Goal: Information Seeking & Learning: Check status

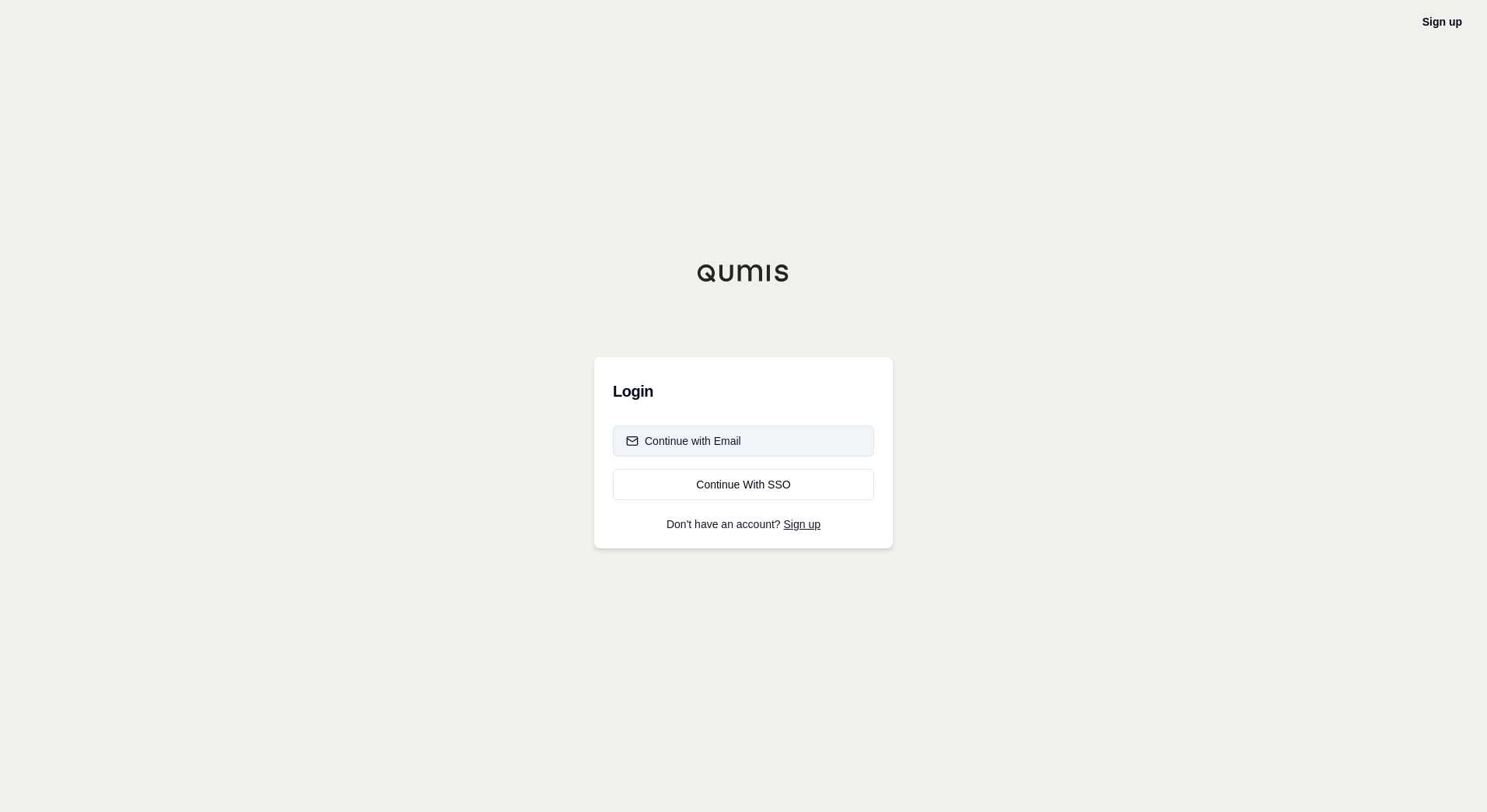
click at [717, 439] on div "Continue with Email" at bounding box center [684, 441] width 115 height 16
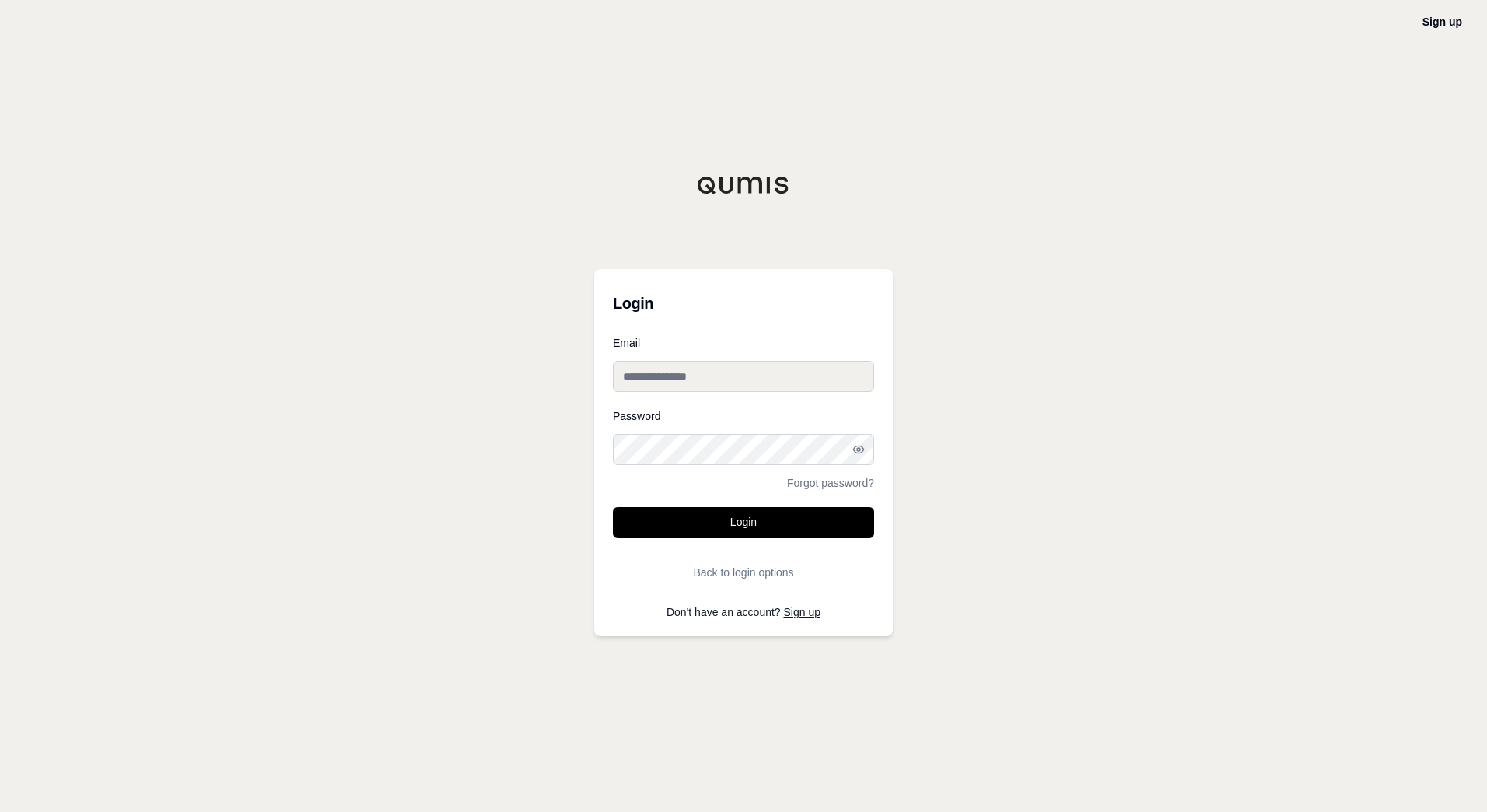
click at [1428, 257] on div "Sign up Login Email Password Forgot password? Login Back to login options Don't…" at bounding box center [743, 406] width 1487 height 812
type input "**********"
click at [736, 515] on button "Login" at bounding box center [743, 523] width 261 height 31
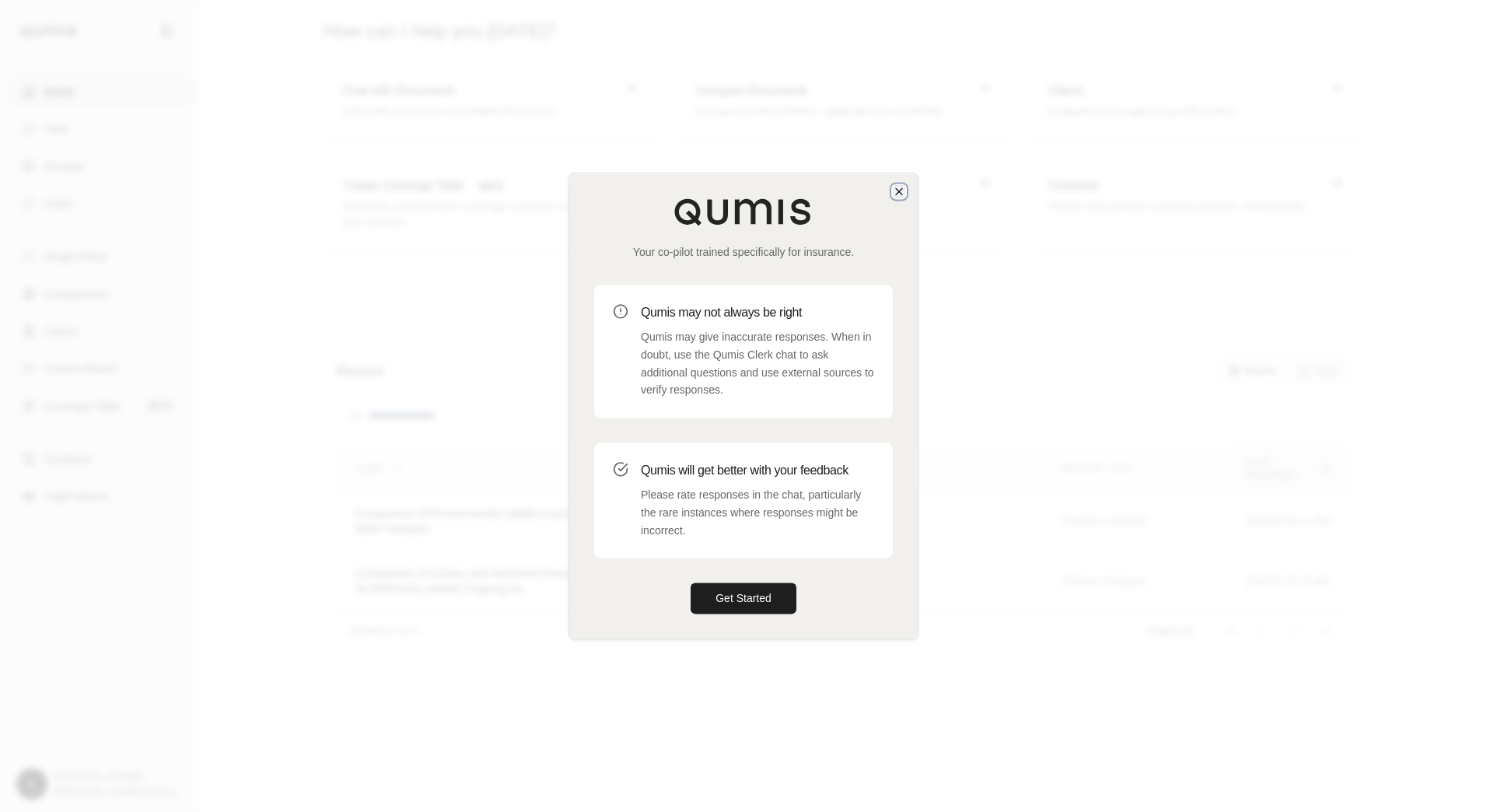
click at [901, 192] on icon "button" at bounding box center [899, 192] width 13 height 13
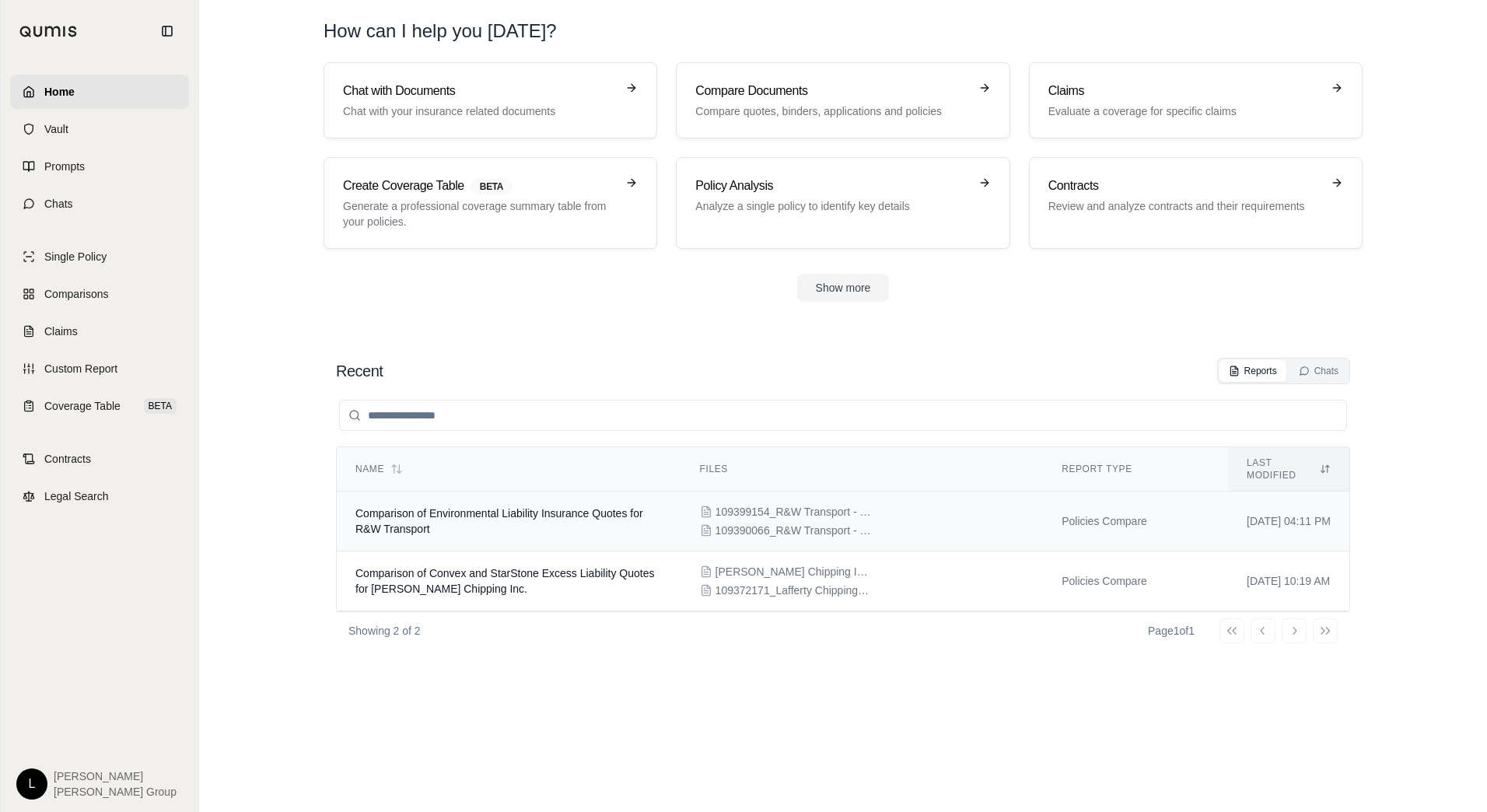
click at [554, 523] on td "Comparison of Environmental Liability Insurance Quotes for R&W Transport" at bounding box center [508, 521] width 344 height 60
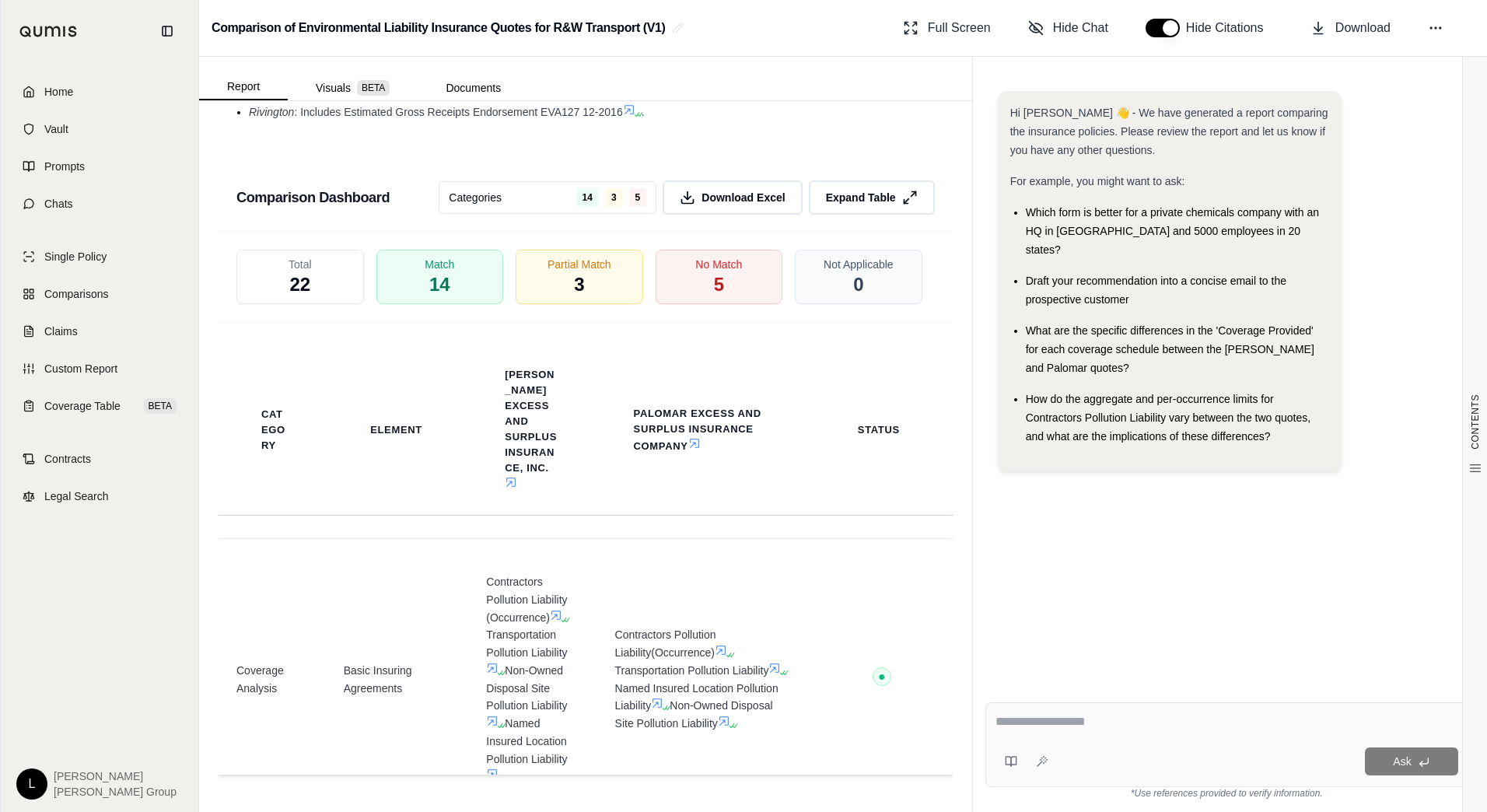
click at [704, 247] on div "Total 22 Match 14 Partial Match 3 No Match 5 Not Applicable 0" at bounding box center [586, 276] width 736 height 92
click at [696, 265] on span "No Match" at bounding box center [719, 264] width 49 height 16
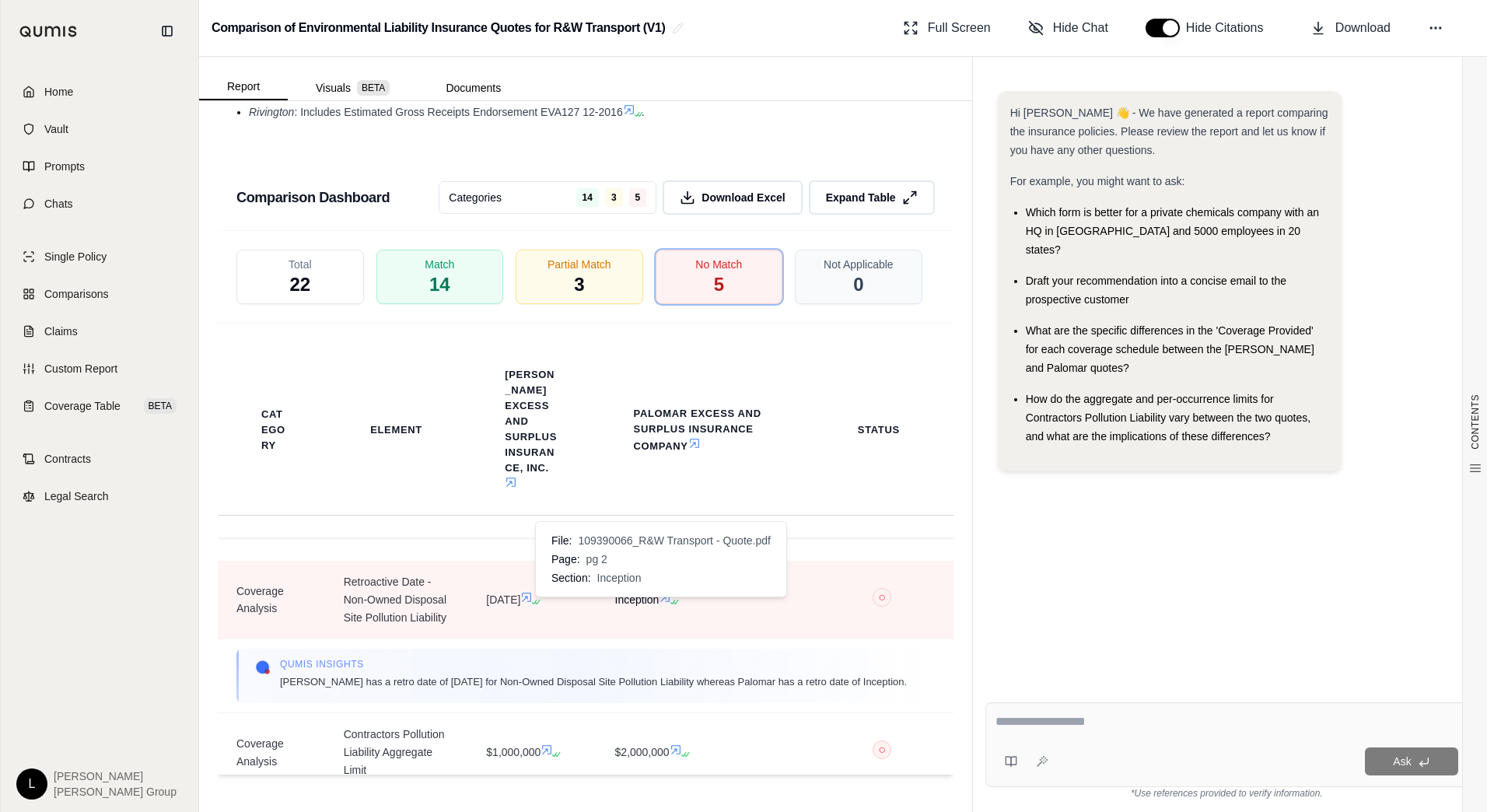
click at [661, 601] on icon at bounding box center [665, 597] width 9 height 9
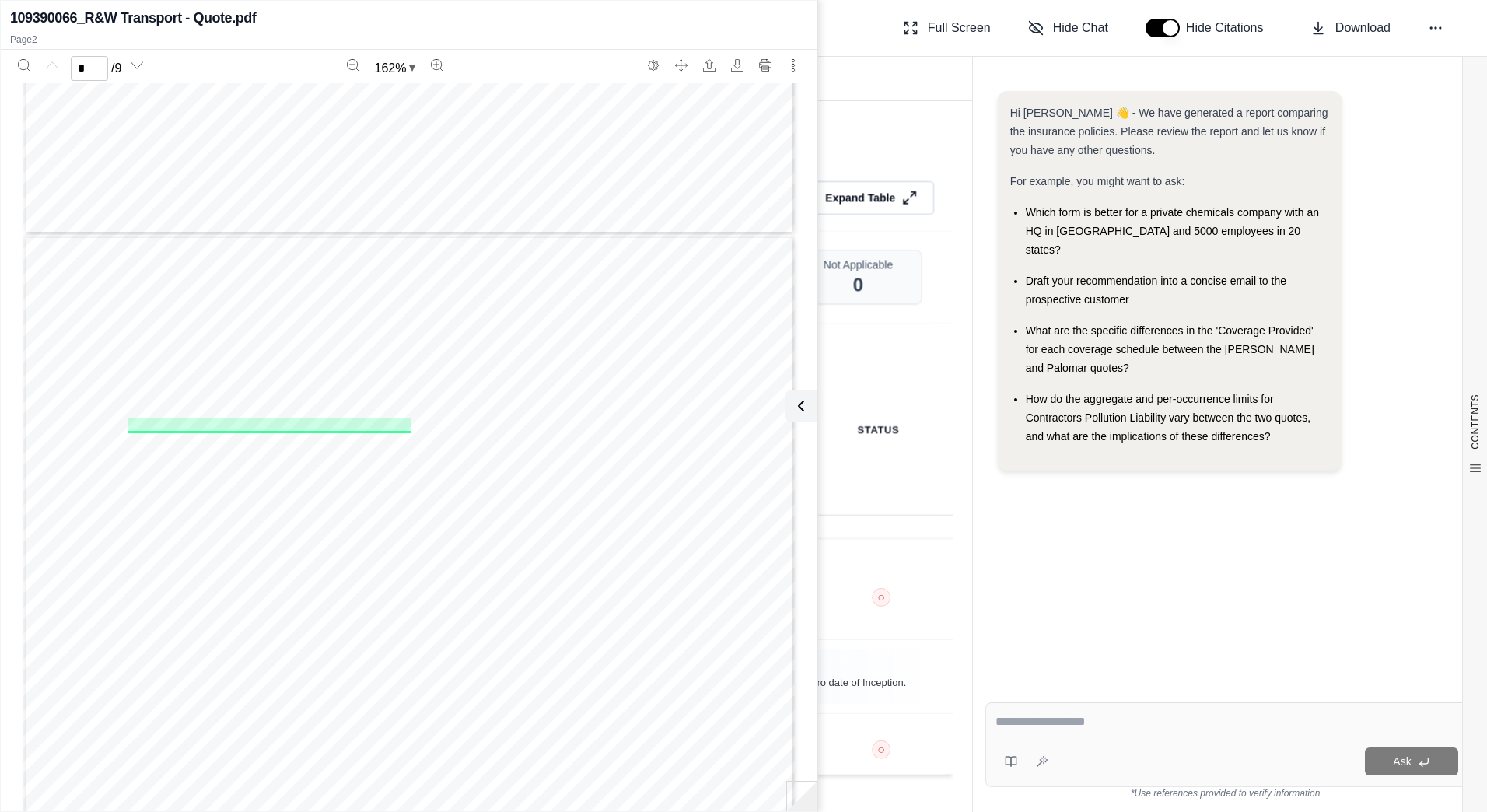
type input "*"
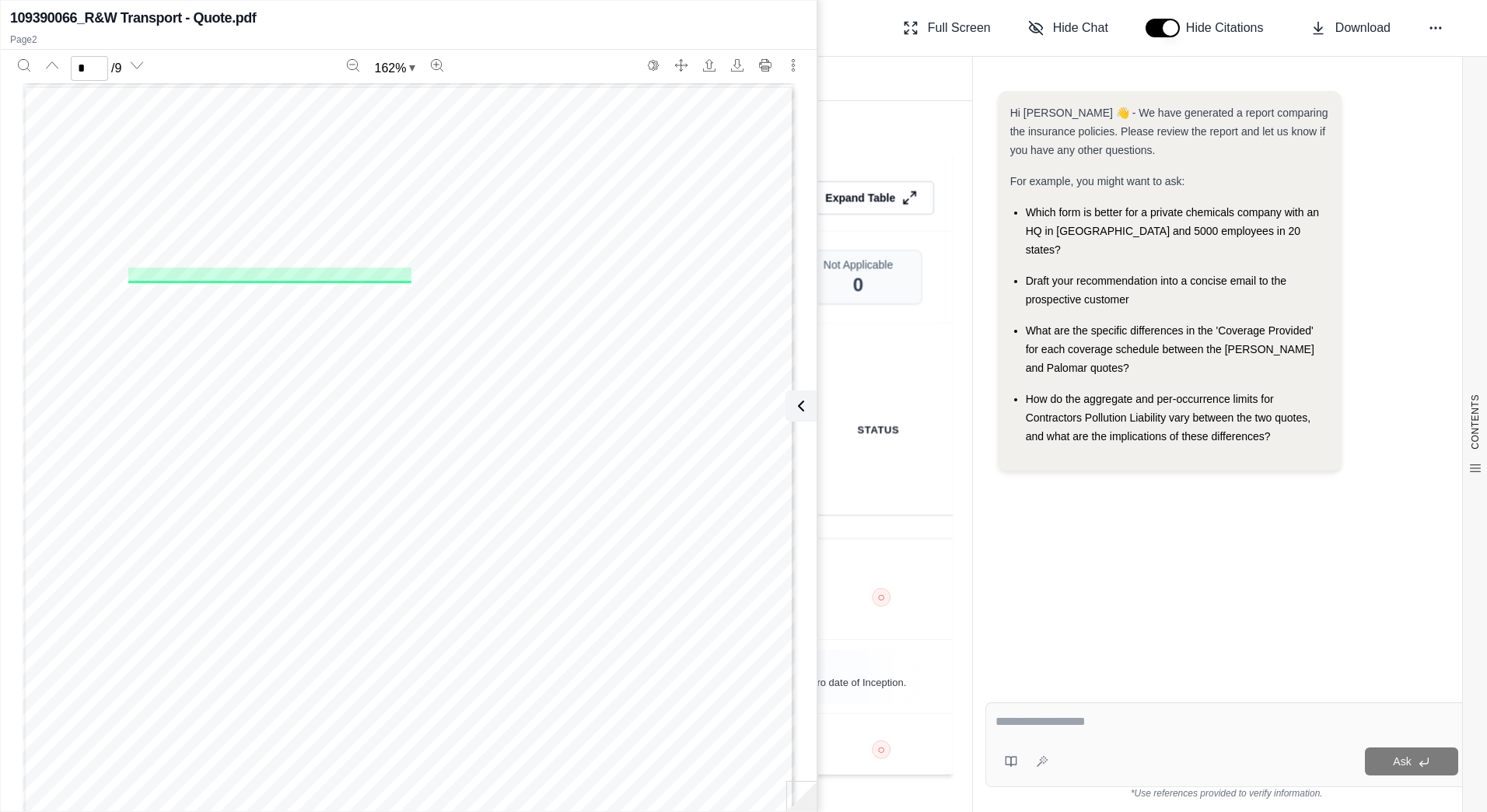
scroll to position [999, 0]
click at [801, 410] on icon at bounding box center [798, 406] width 18 height 18
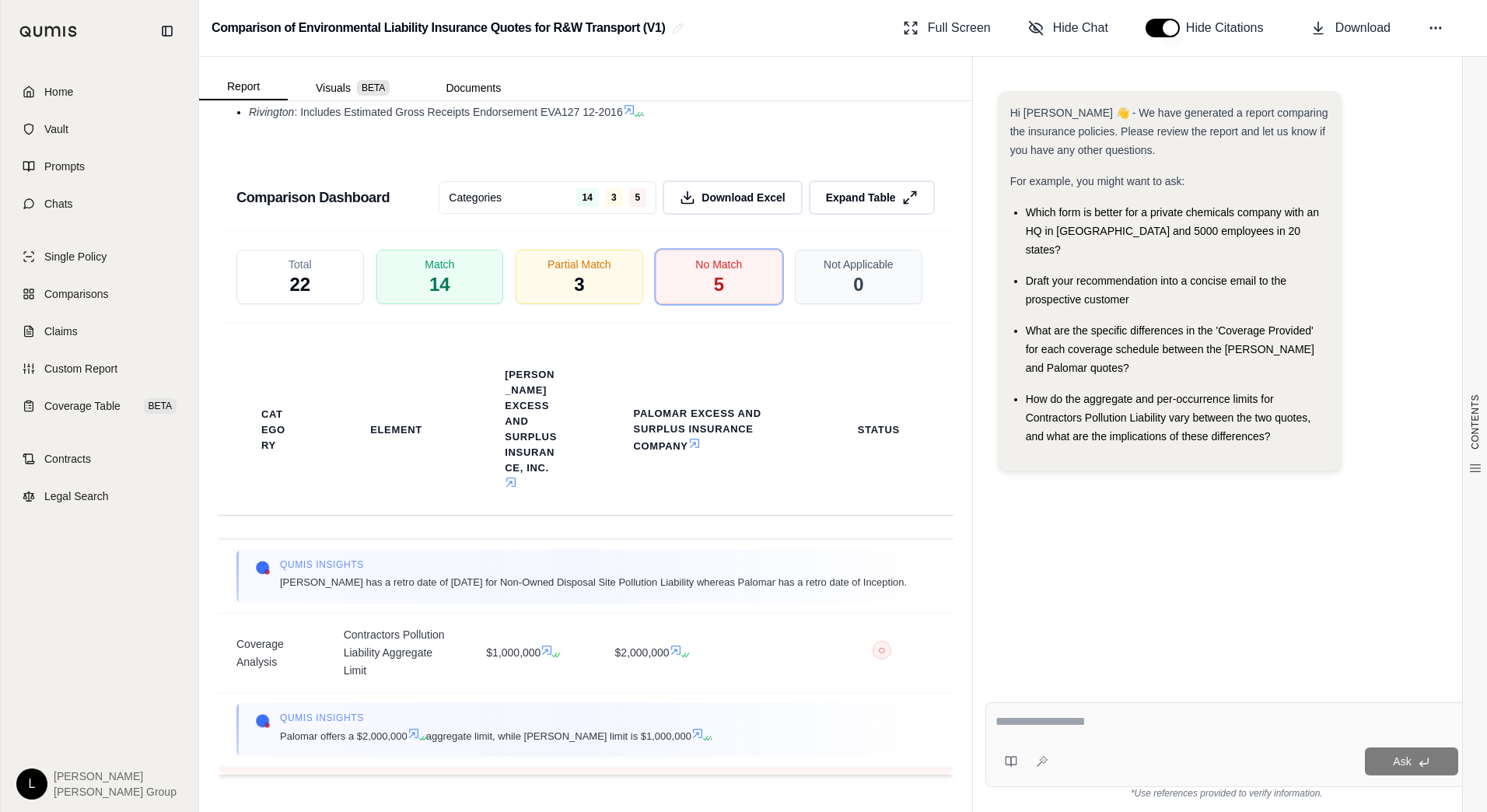
scroll to position [0, 0]
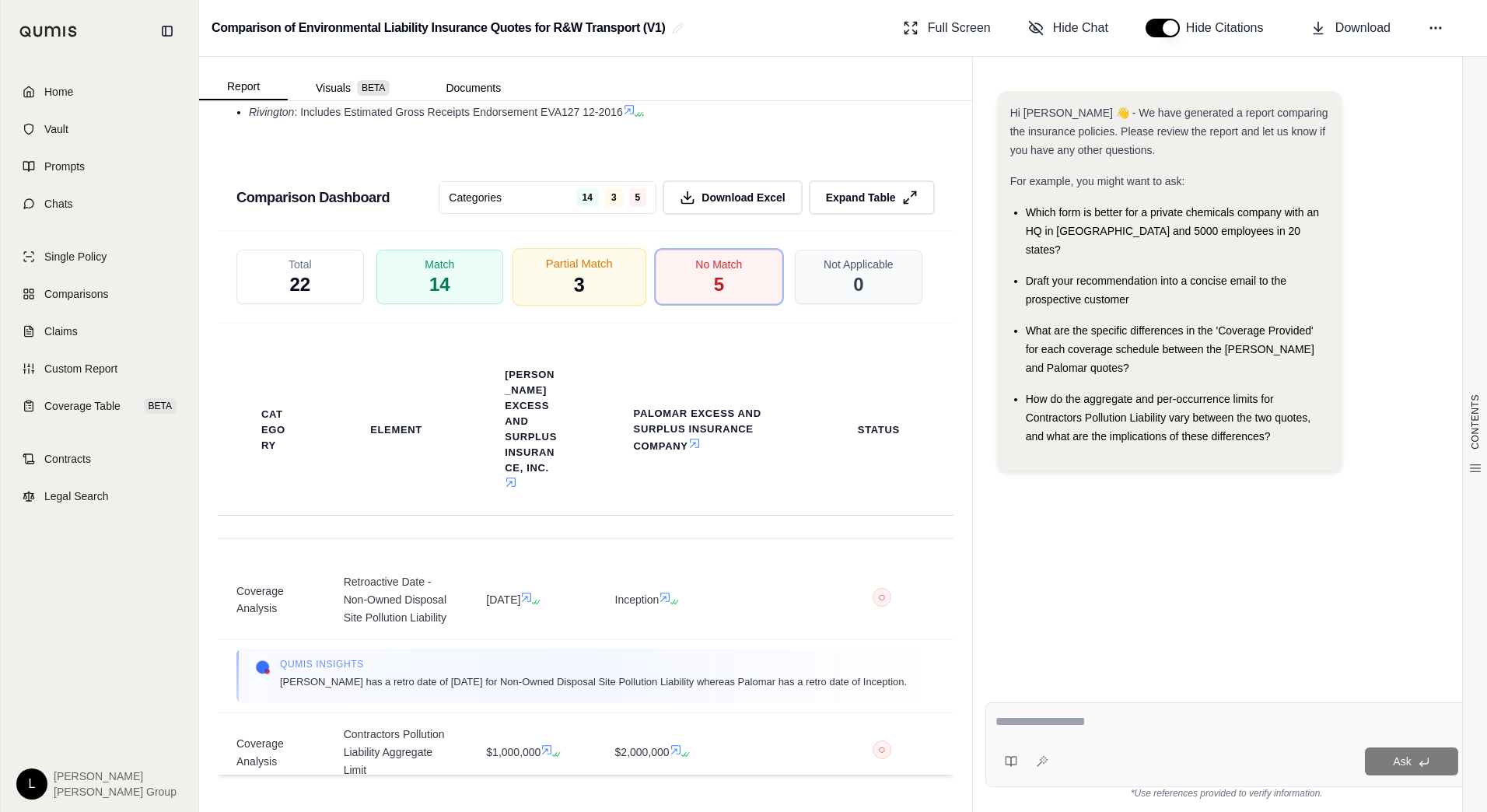
click at [582, 283] on div "Partial Match 3" at bounding box center [580, 276] width 134 height 57
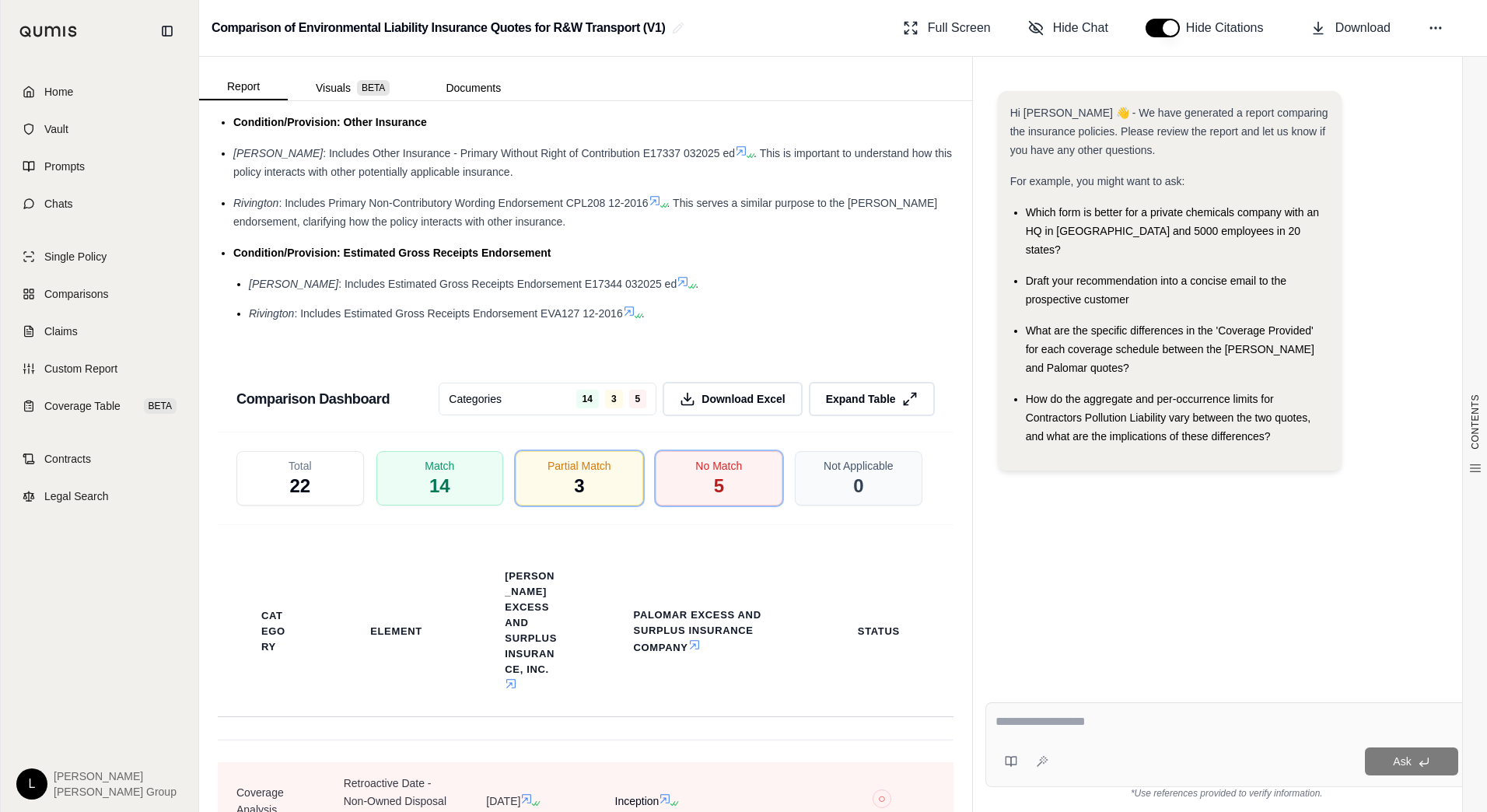
scroll to position [2490, 0]
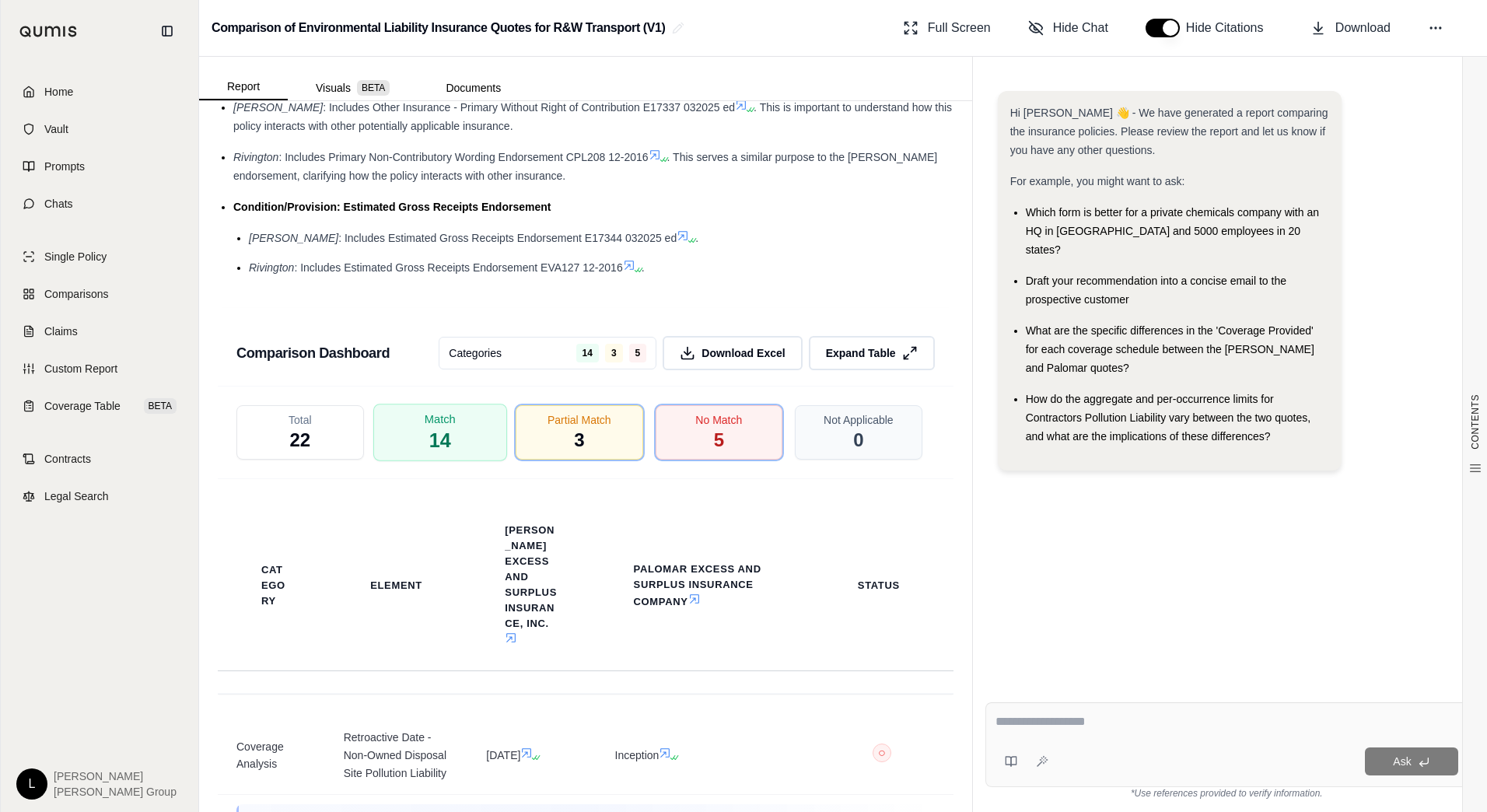
click at [419, 412] on div "Match 14" at bounding box center [439, 432] width 134 height 57
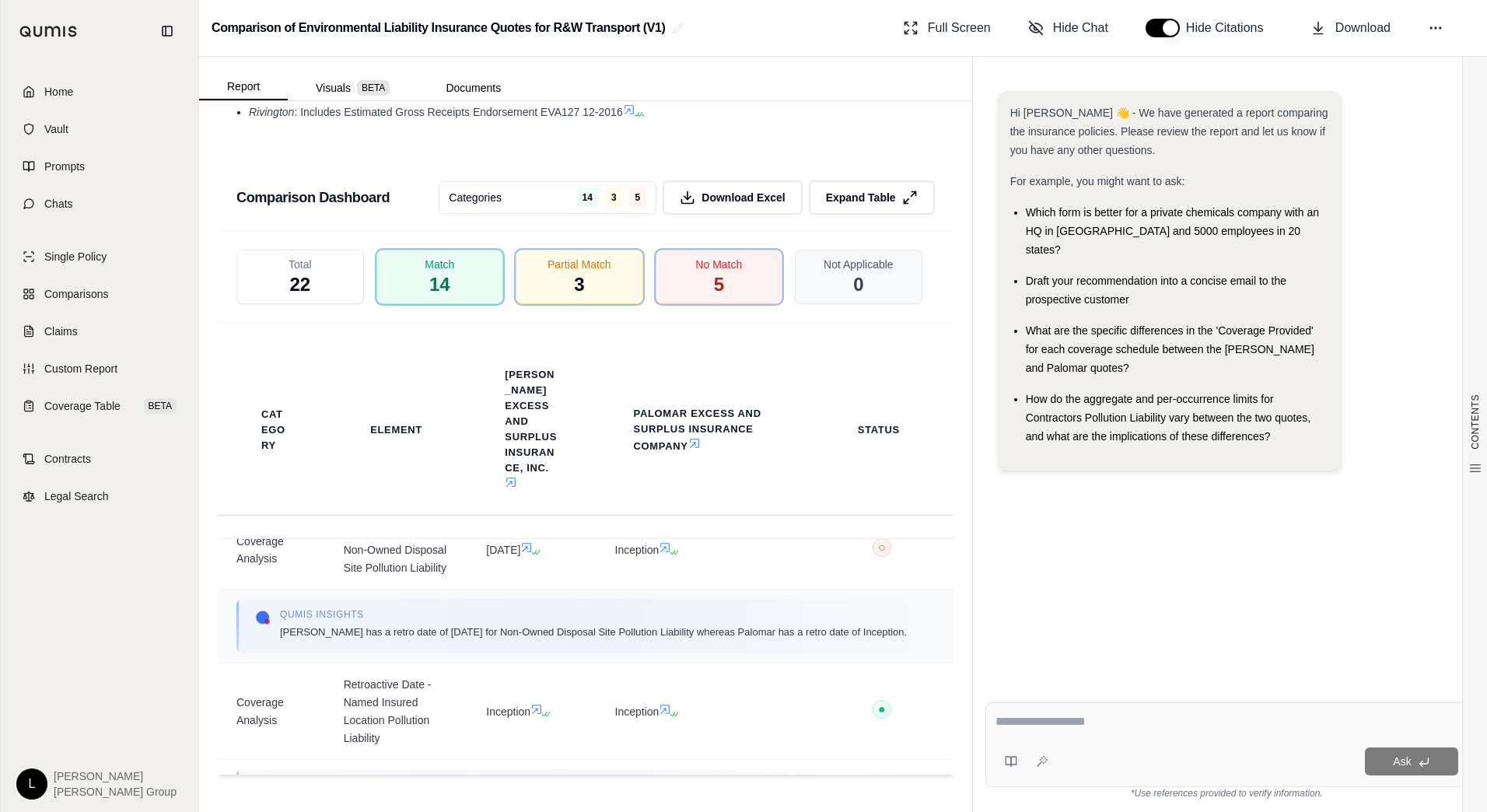
scroll to position [700, 0]
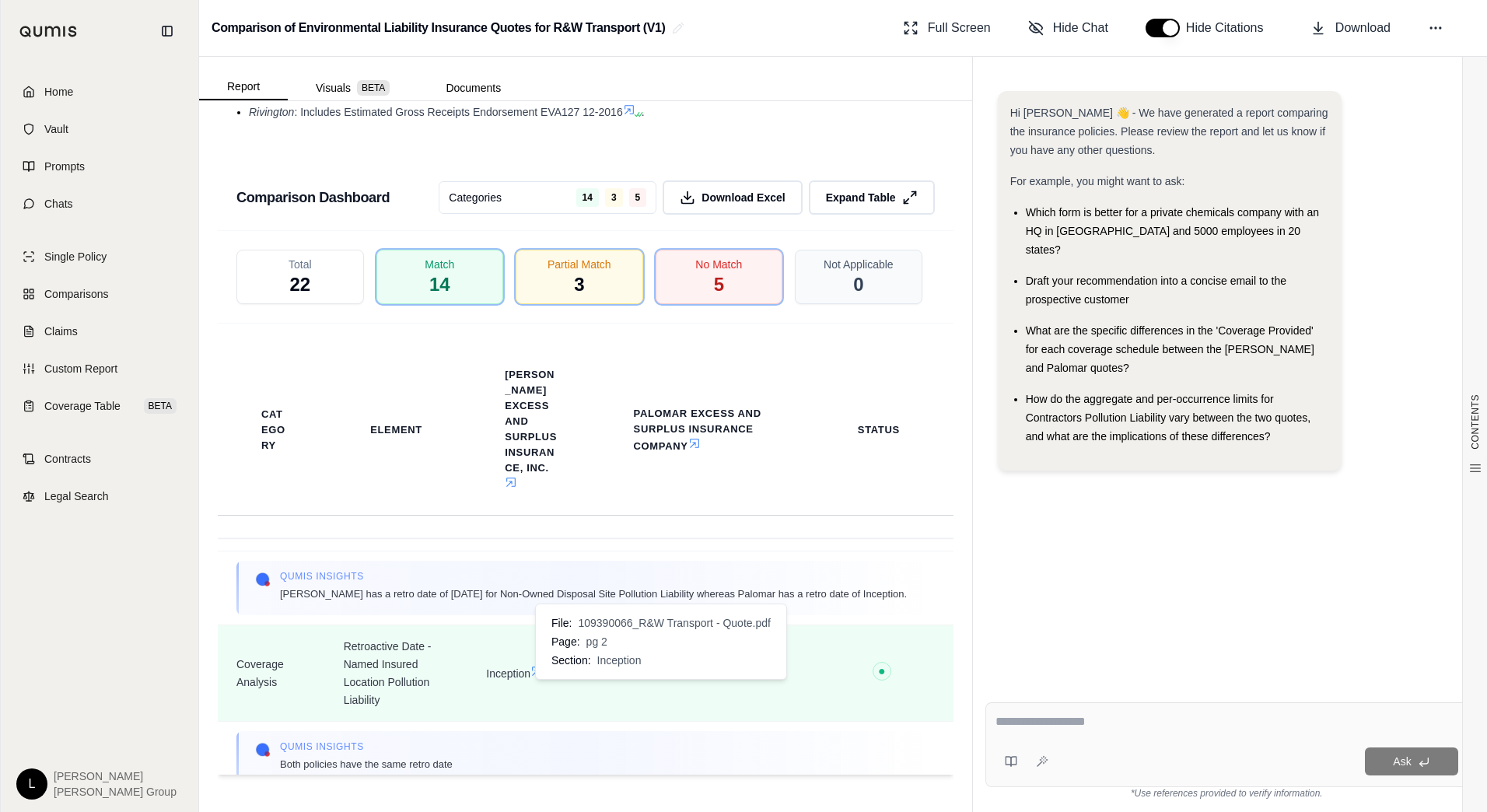
click at [659, 677] on icon at bounding box center [665, 671] width 13 height 13
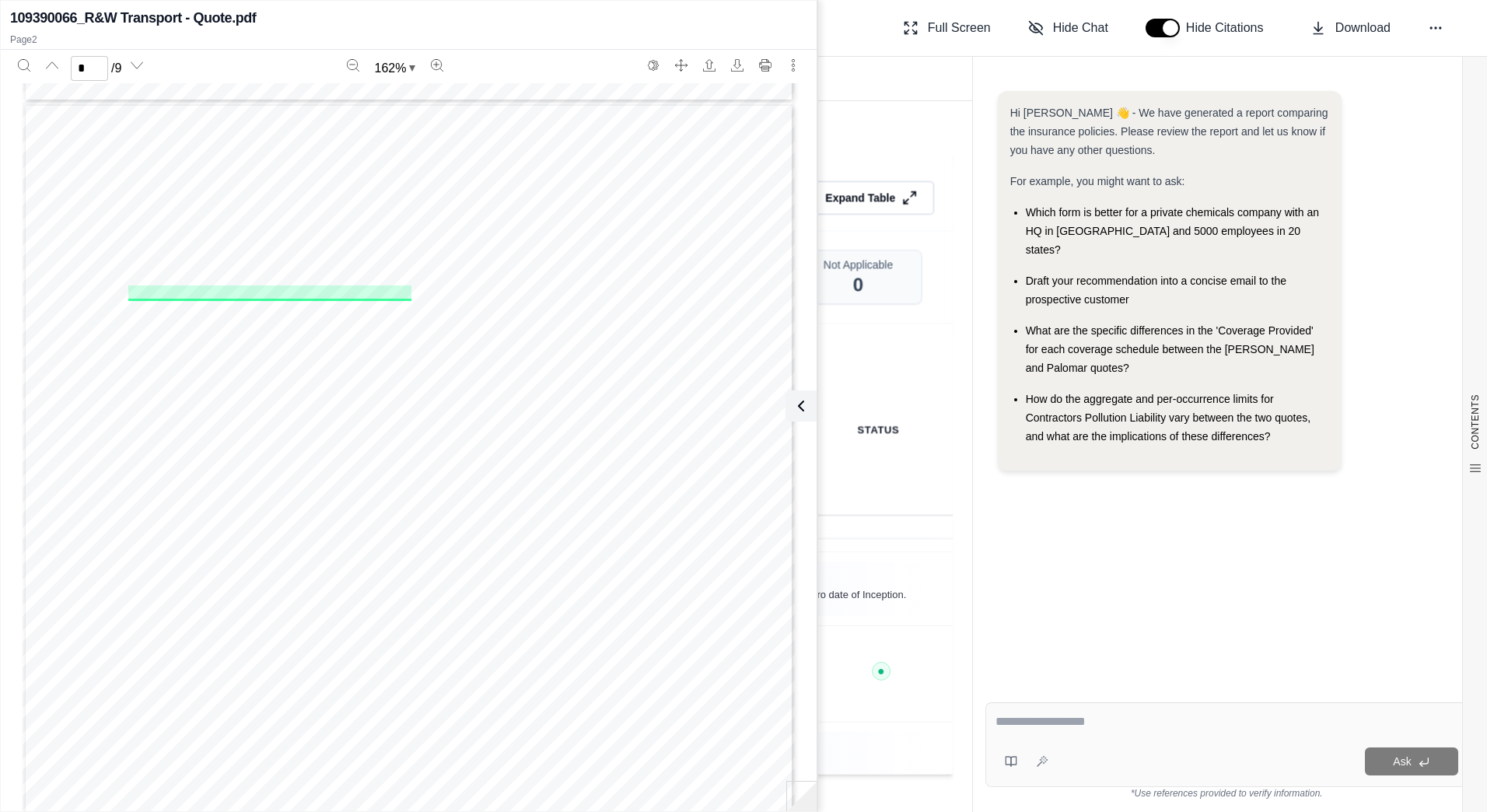
scroll to position [999, 0]
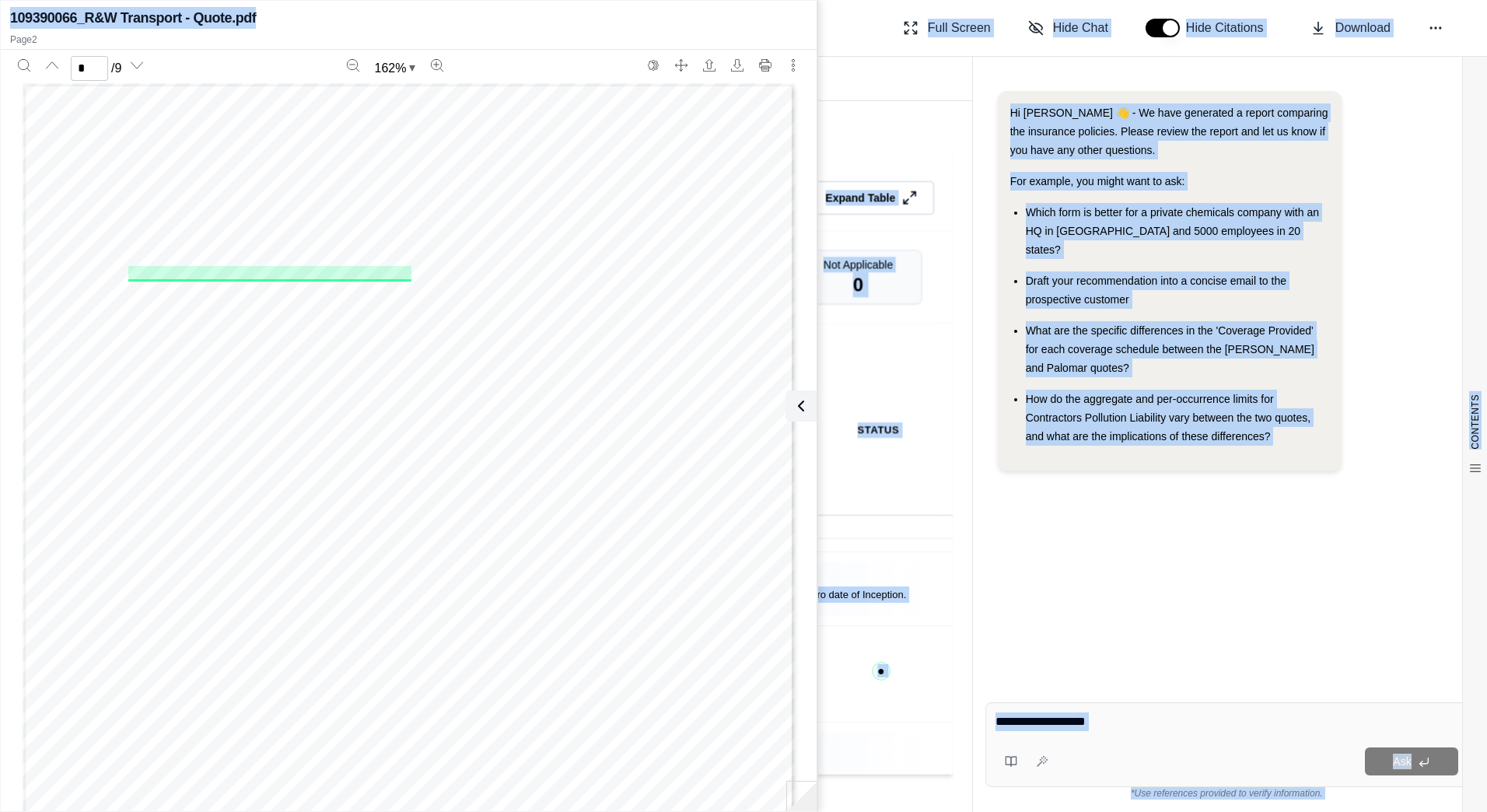
drag, startPoint x: 589, startPoint y: 18, endPoint x: -218, endPoint y: 53, distance: 807.8
click at [0, 53] on html "Home Vault Prompts Chats Single Policy Comparisons Claims Custom Report Coverag…" at bounding box center [743, 406] width 1487 height 812
type input "*"
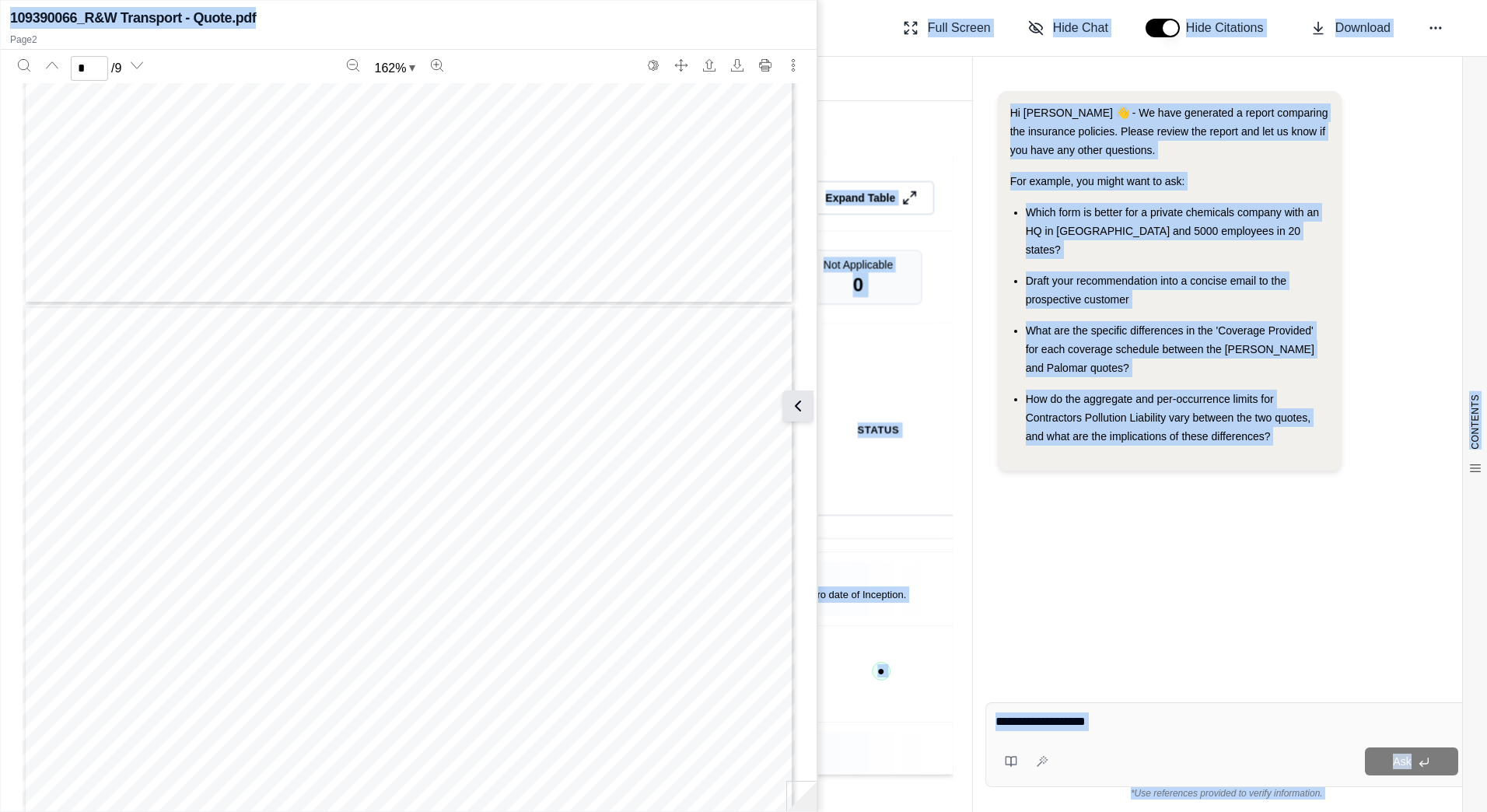
click at [807, 408] on button at bounding box center [798, 406] width 31 height 31
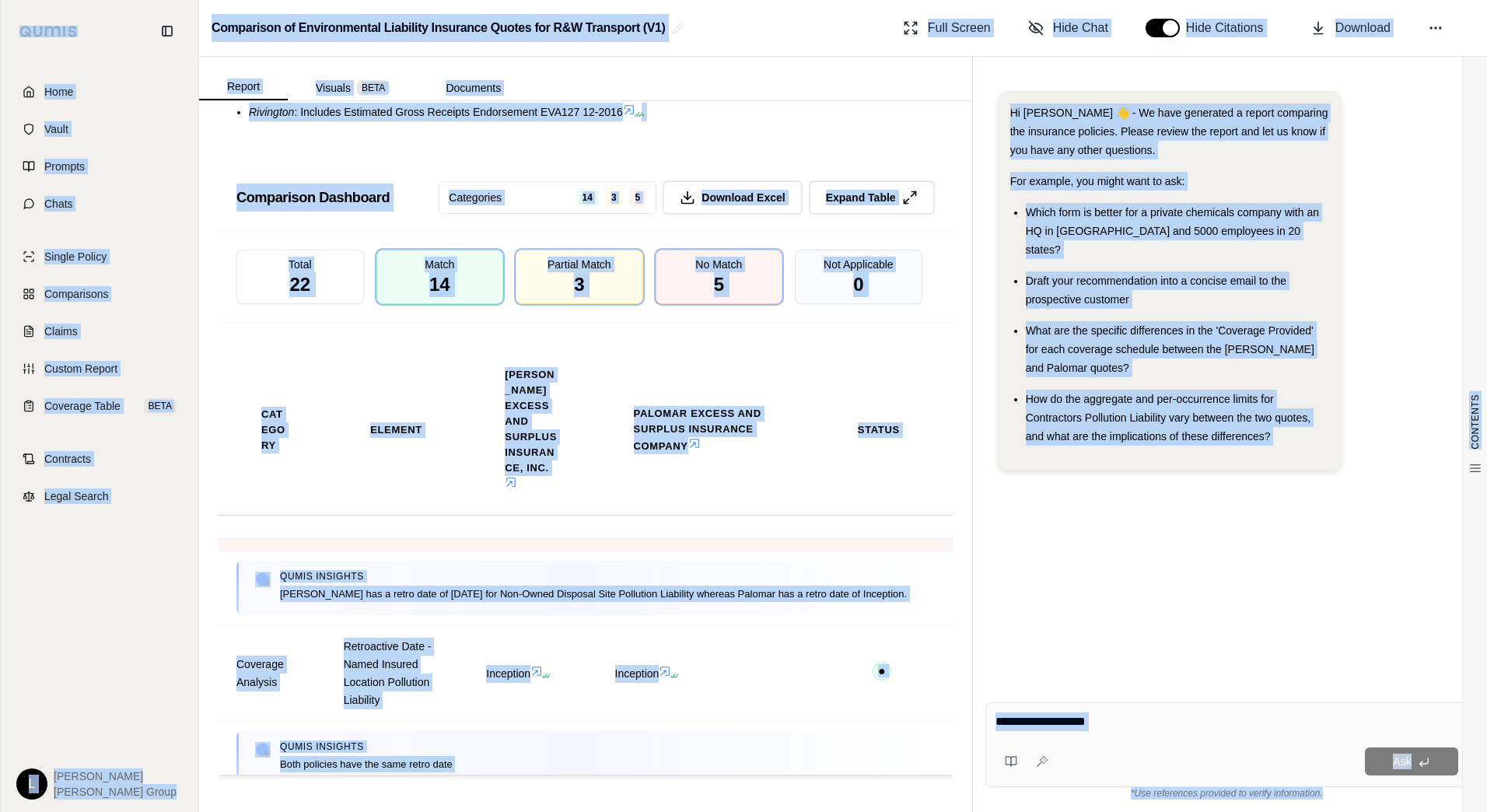
click at [811, 551] on td "○ X" at bounding box center [882, 512] width 143 height 78
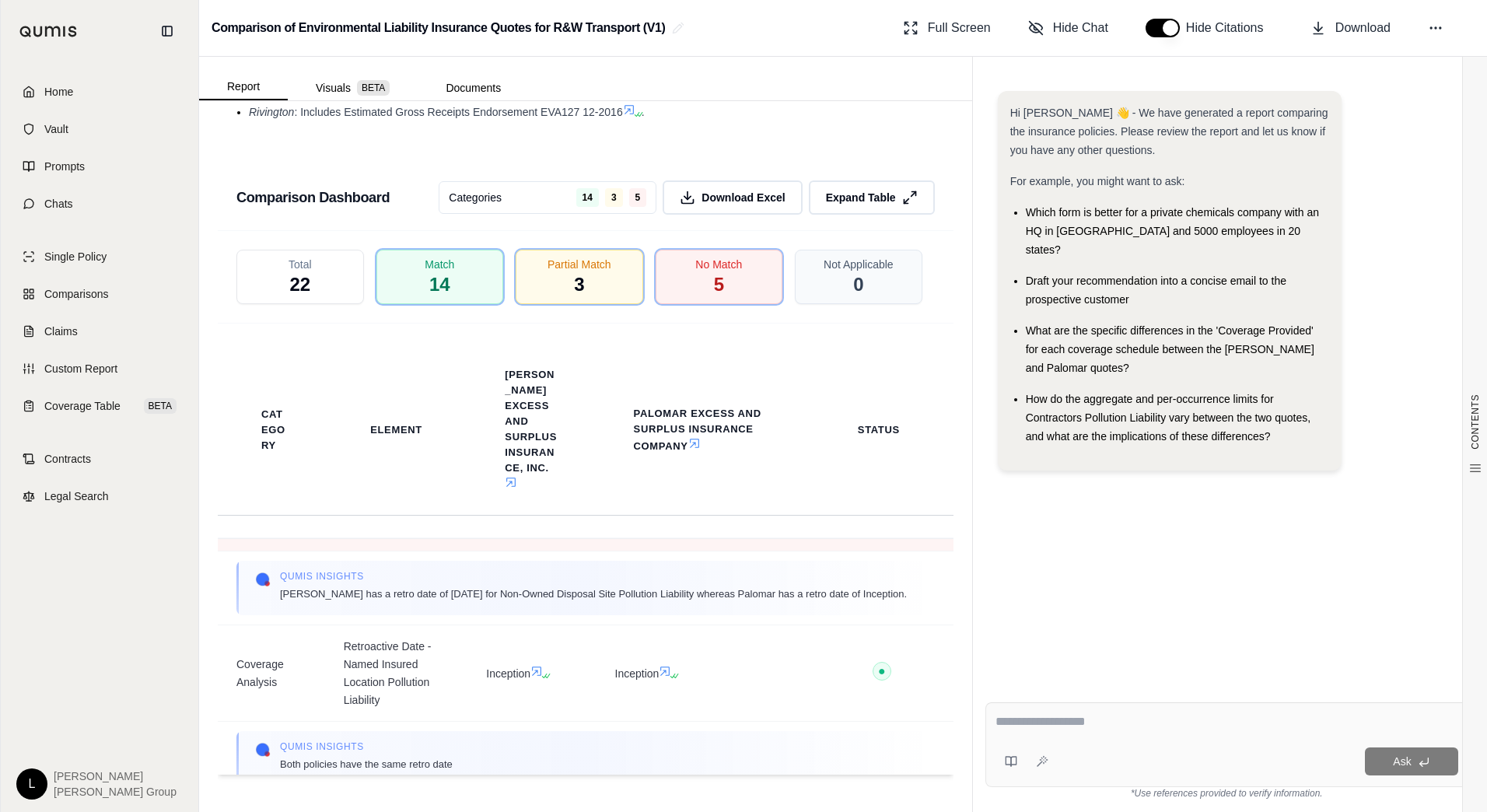
click at [854, 551] on td "○ X" at bounding box center [882, 512] width 143 height 78
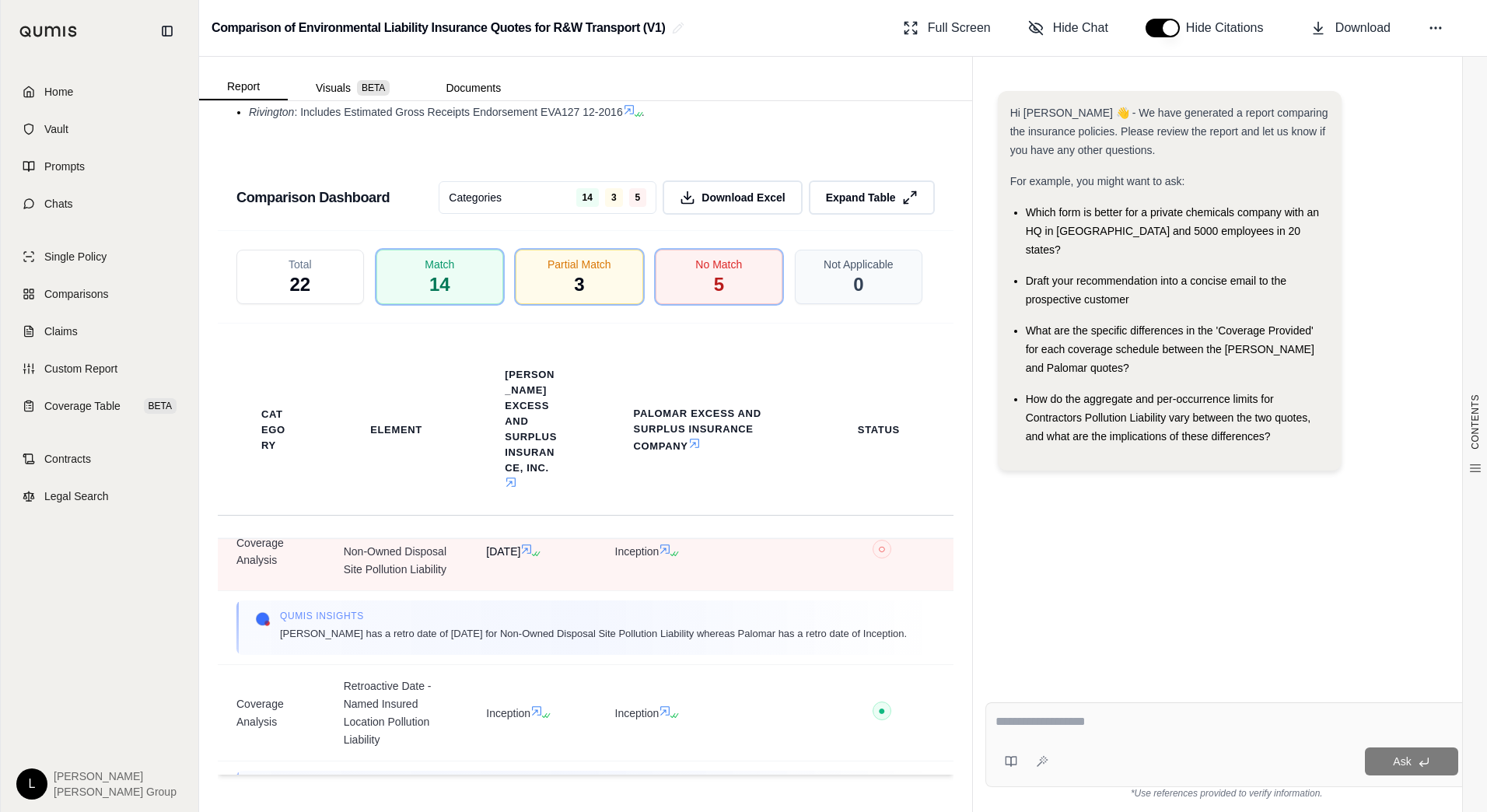
scroll to position [544, 0]
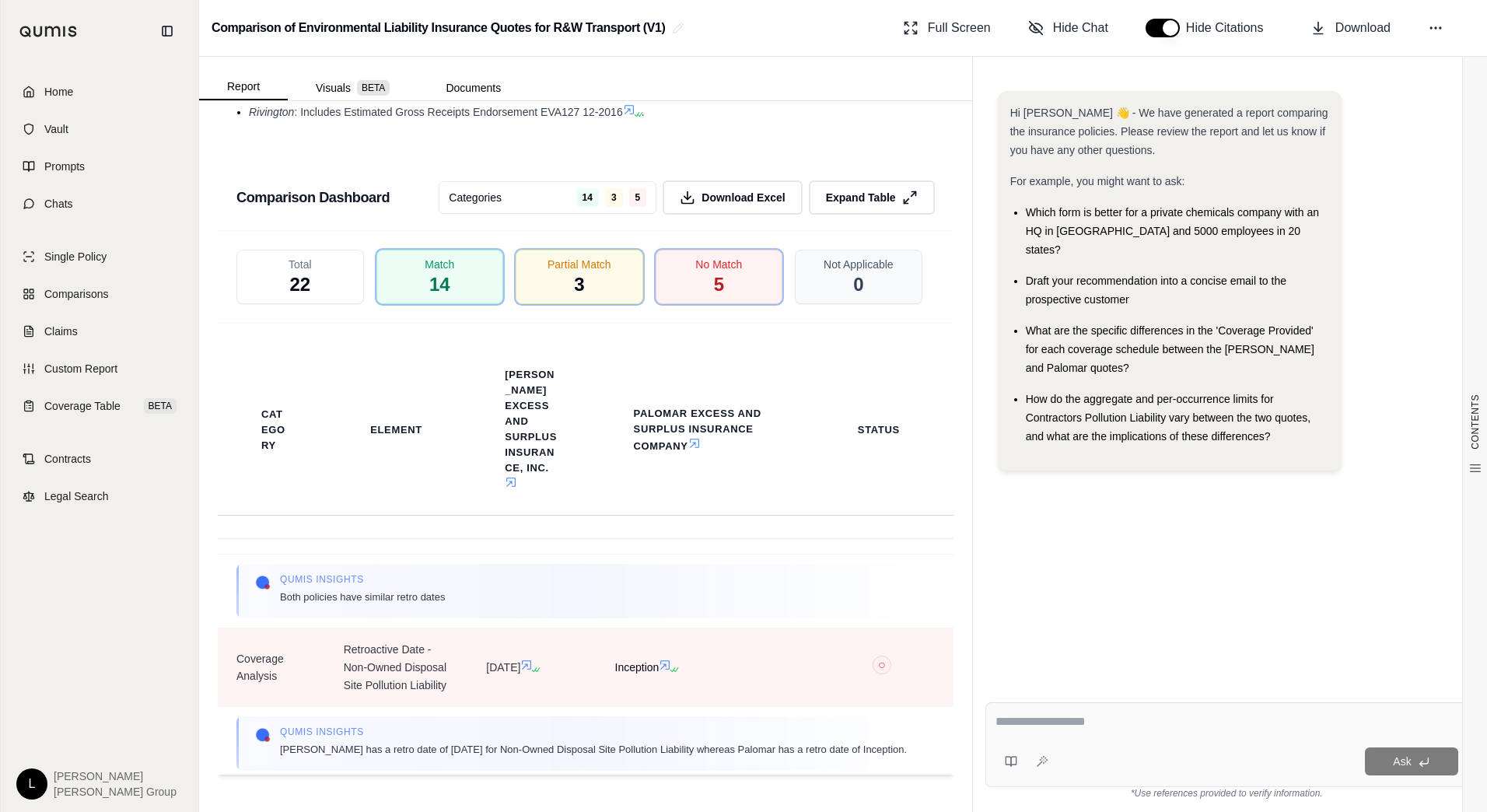
click at [661, 670] on icon at bounding box center [665, 664] width 9 height 9
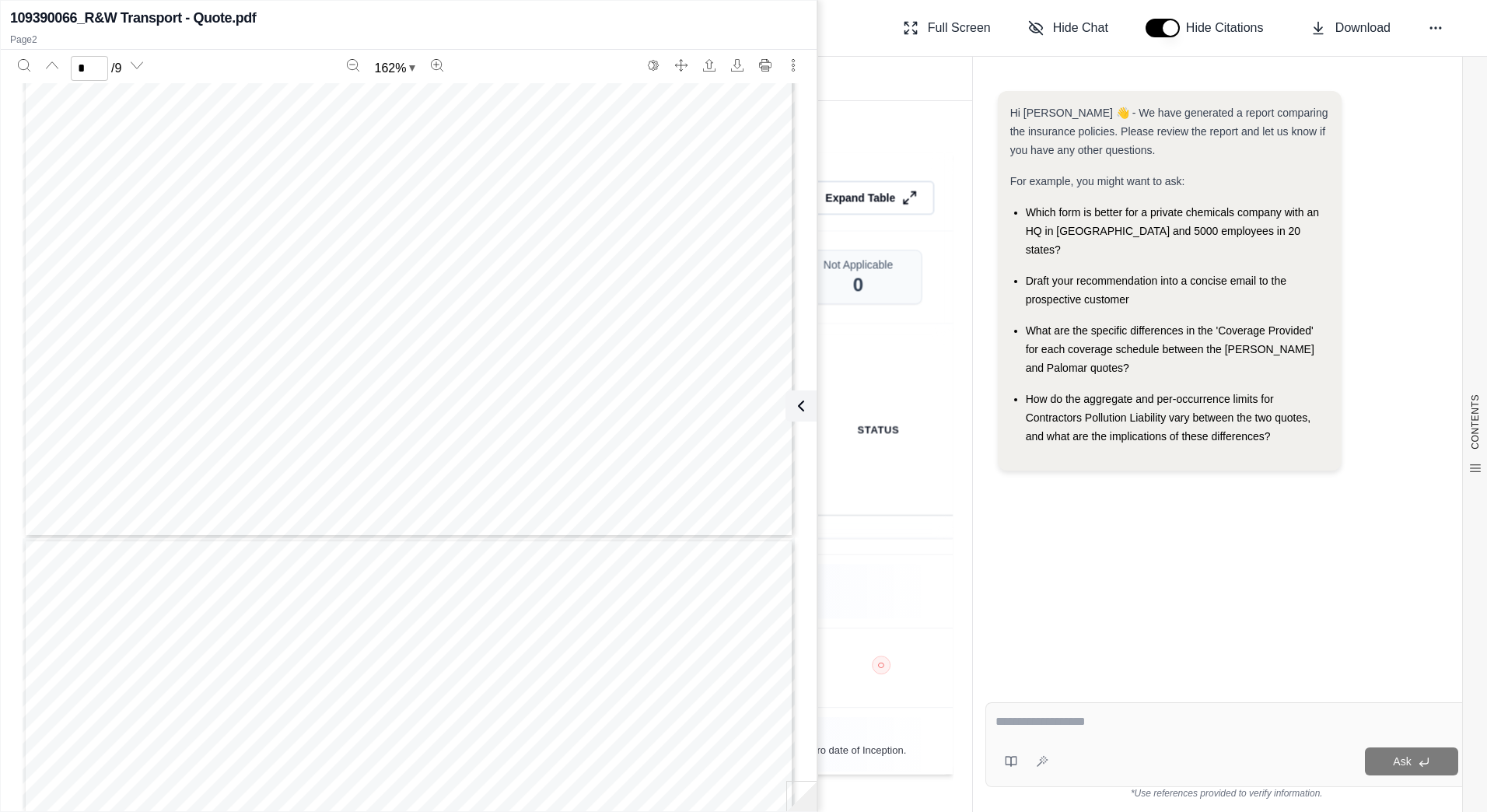
type input "*"
click at [797, 407] on icon at bounding box center [798, 406] width 5 height 9
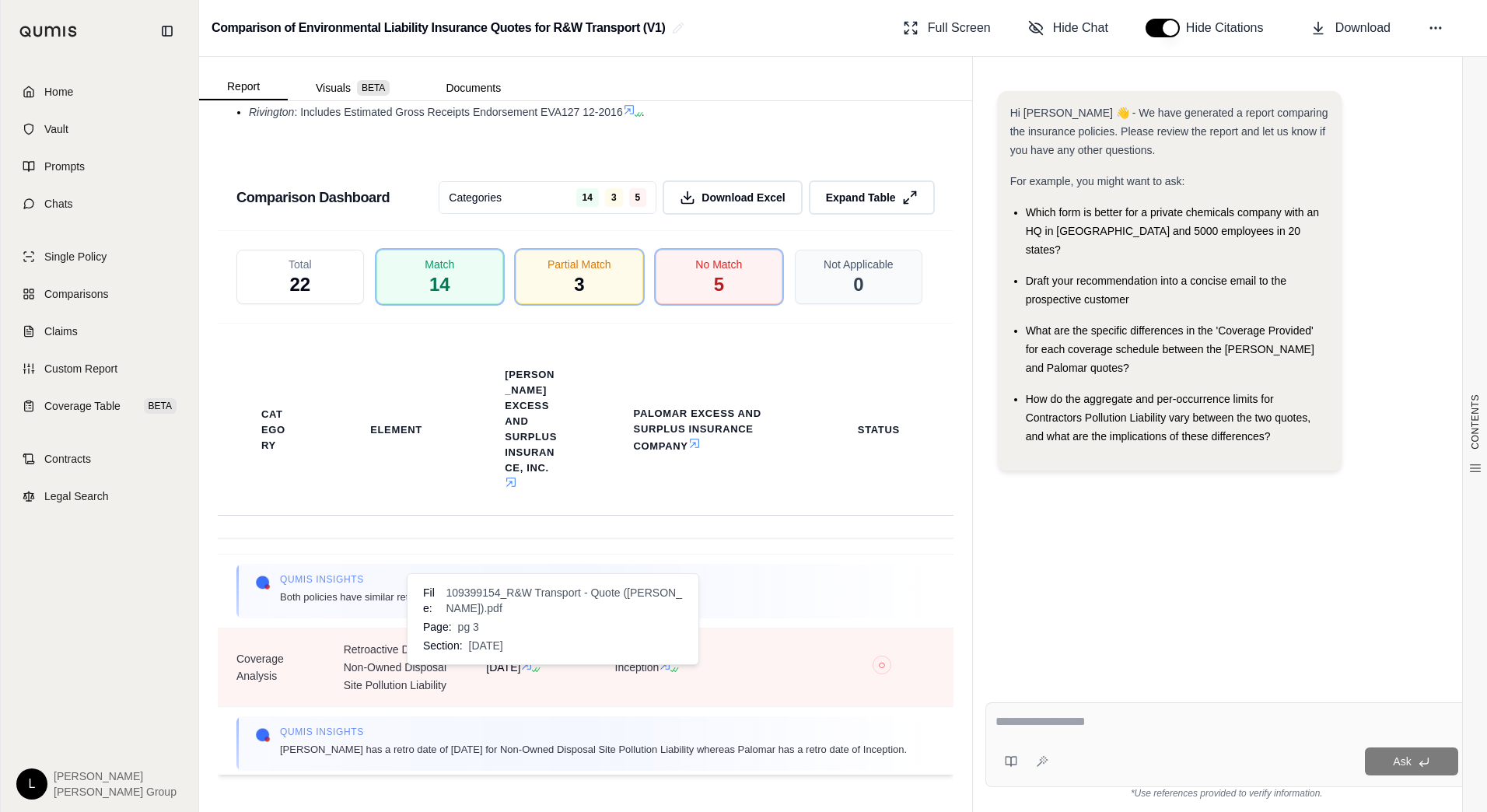
click at [533, 671] on icon at bounding box center [527, 665] width 13 height 13
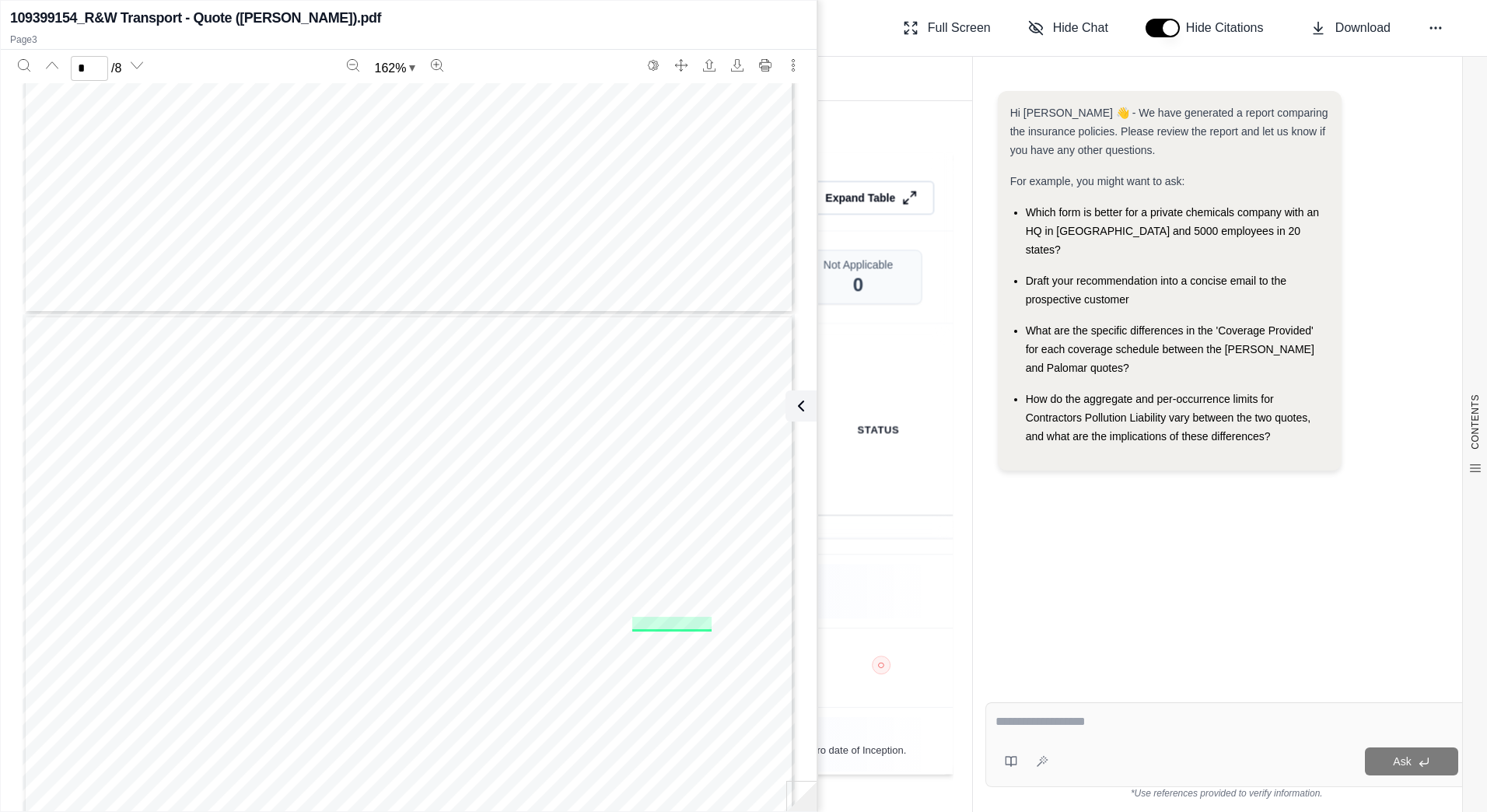
type input "*"
click at [801, 408] on icon at bounding box center [798, 406] width 18 height 18
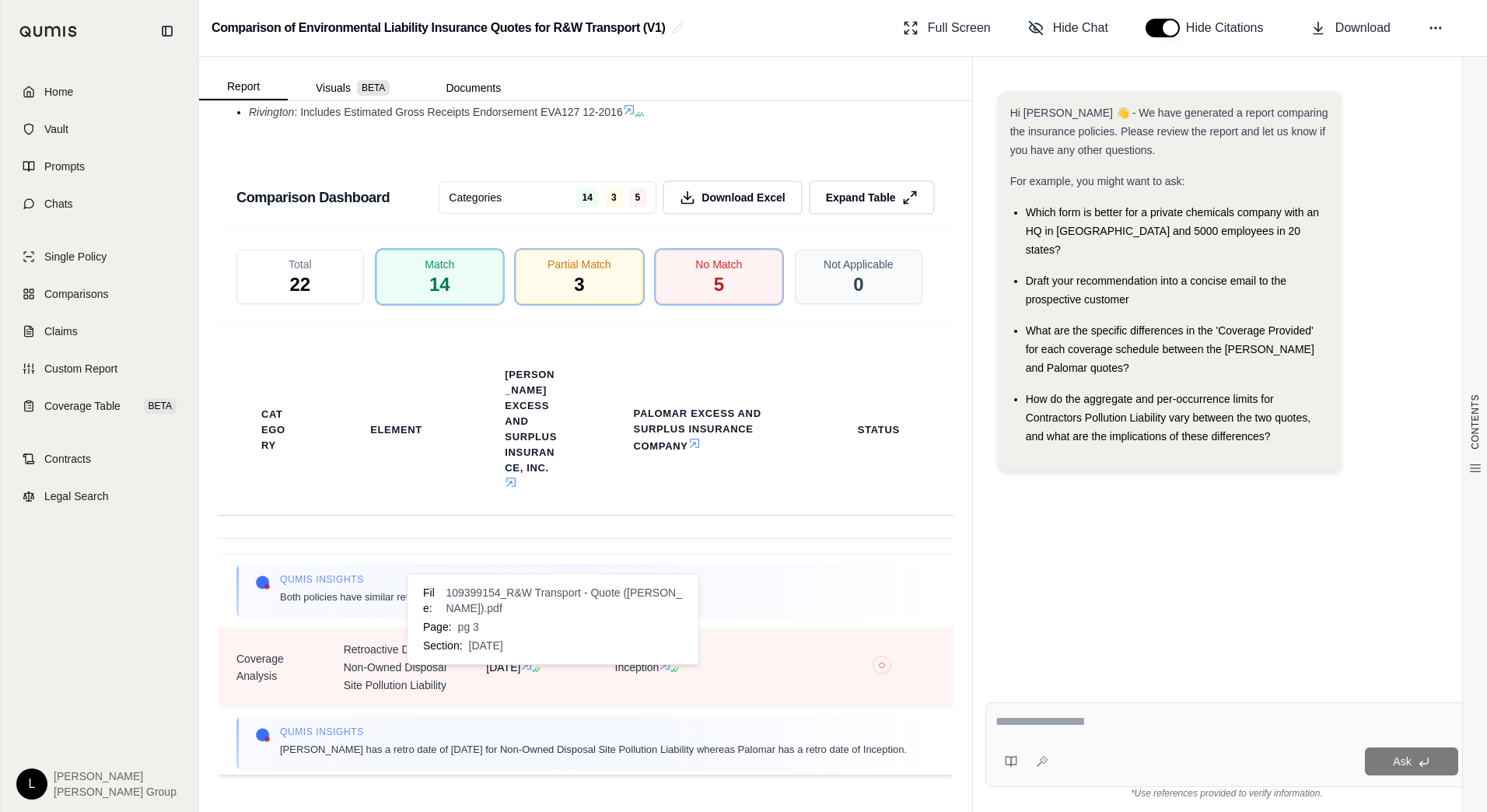
click at [533, 671] on icon at bounding box center [527, 665] width 13 height 13
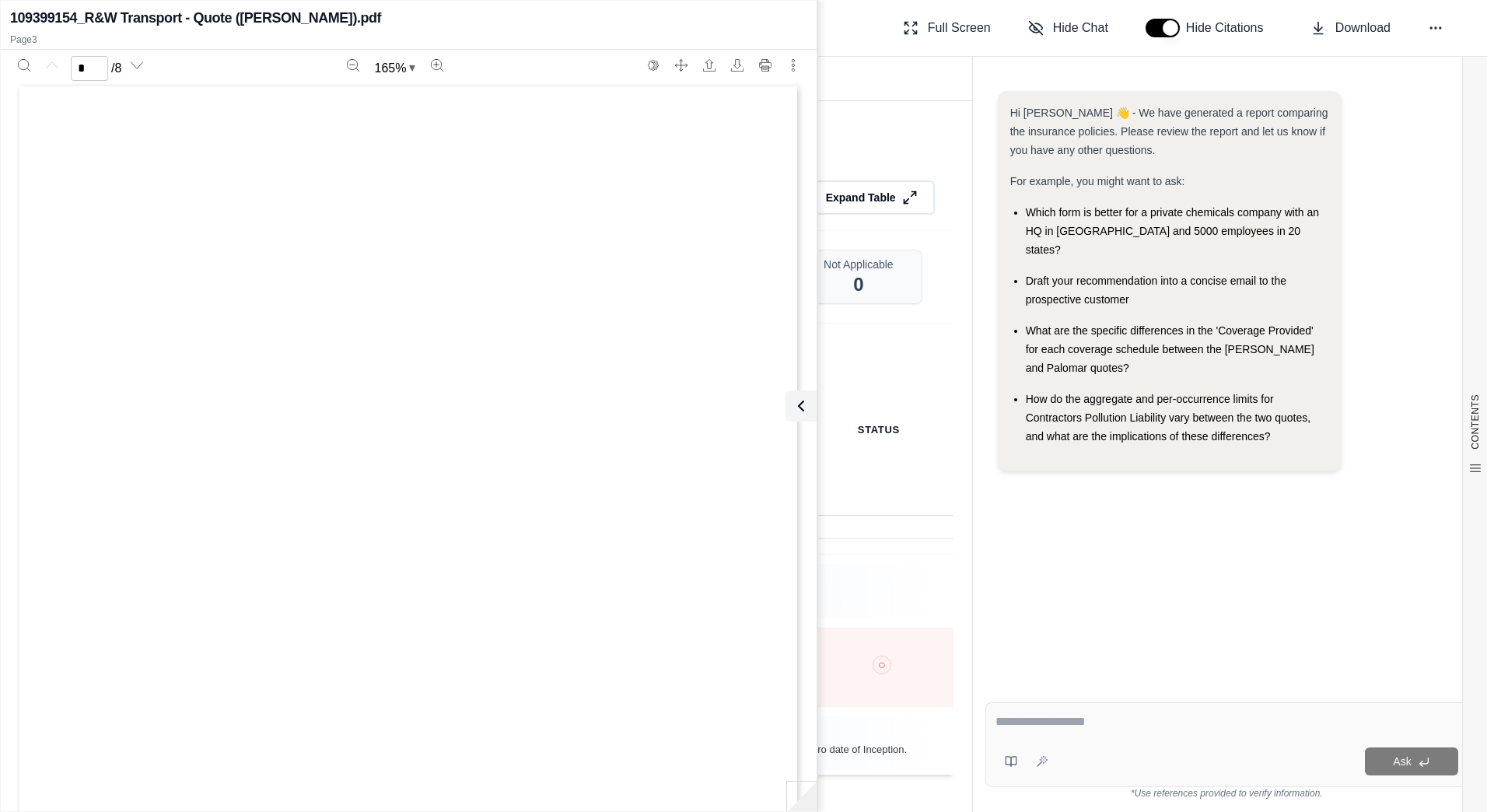
scroll to position [0, 0]
type input "*"
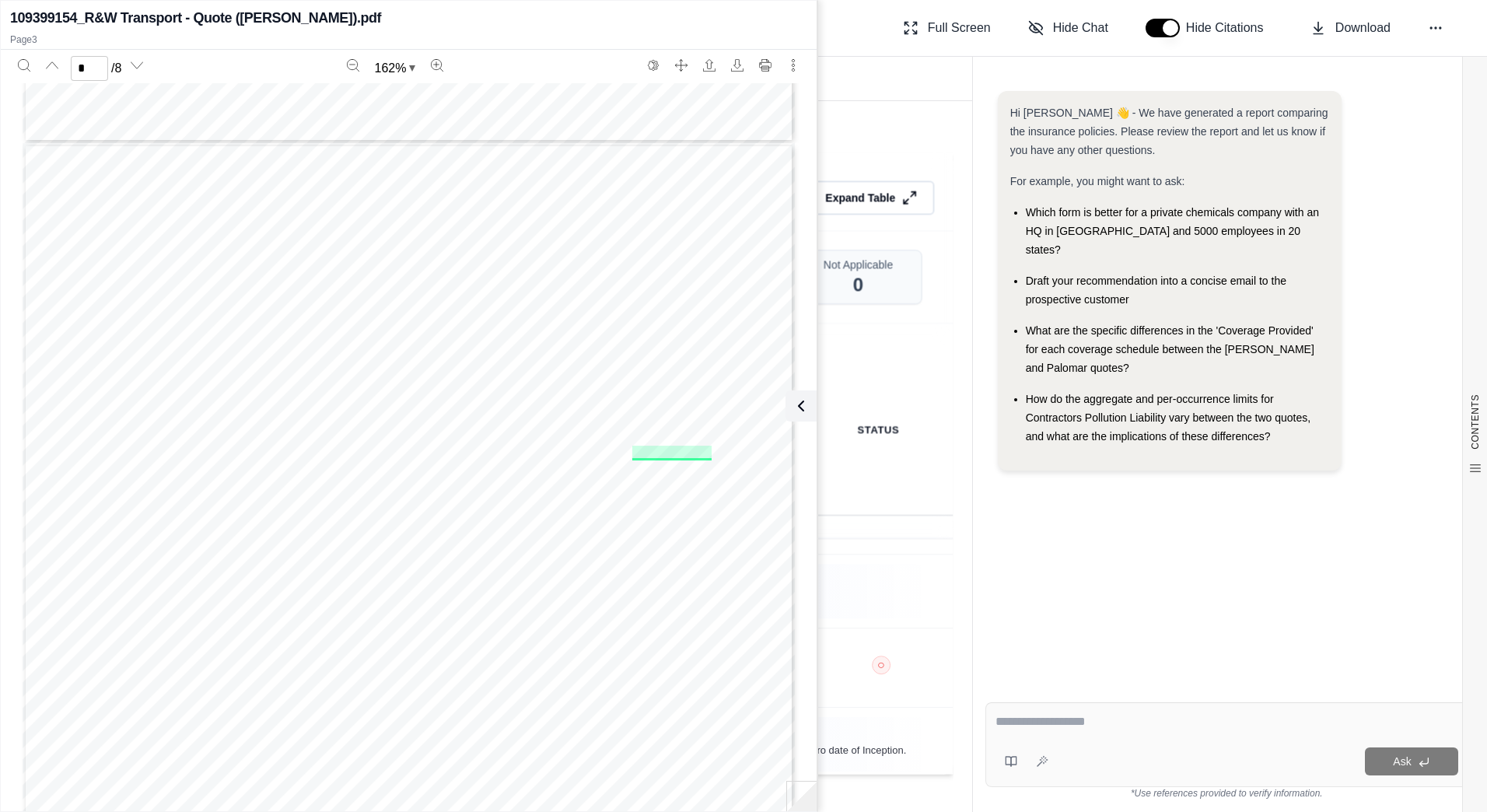
scroll to position [1998, 0]
click at [800, 407] on icon at bounding box center [798, 406] width 18 height 18
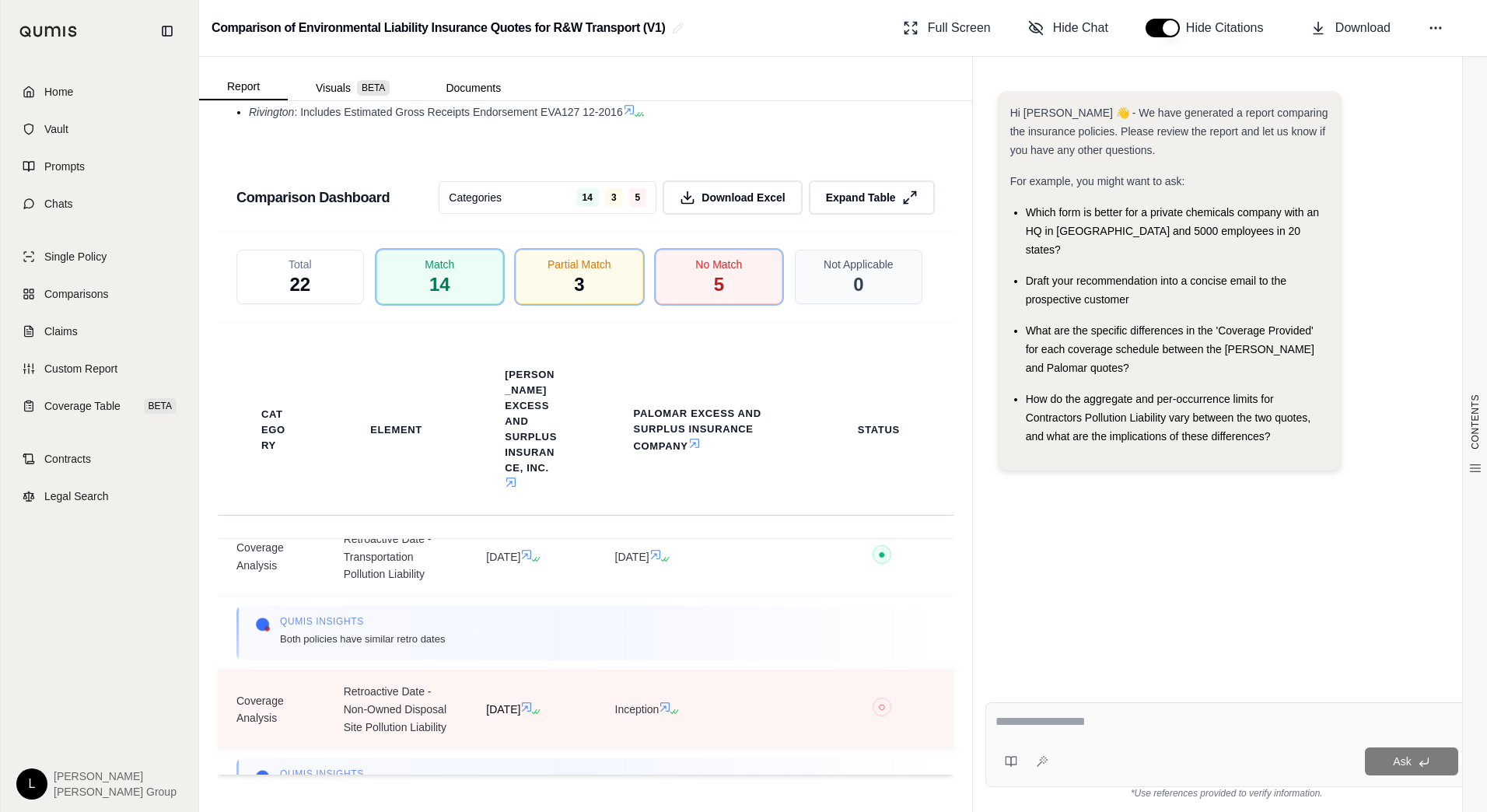
scroll to position [466, 0]
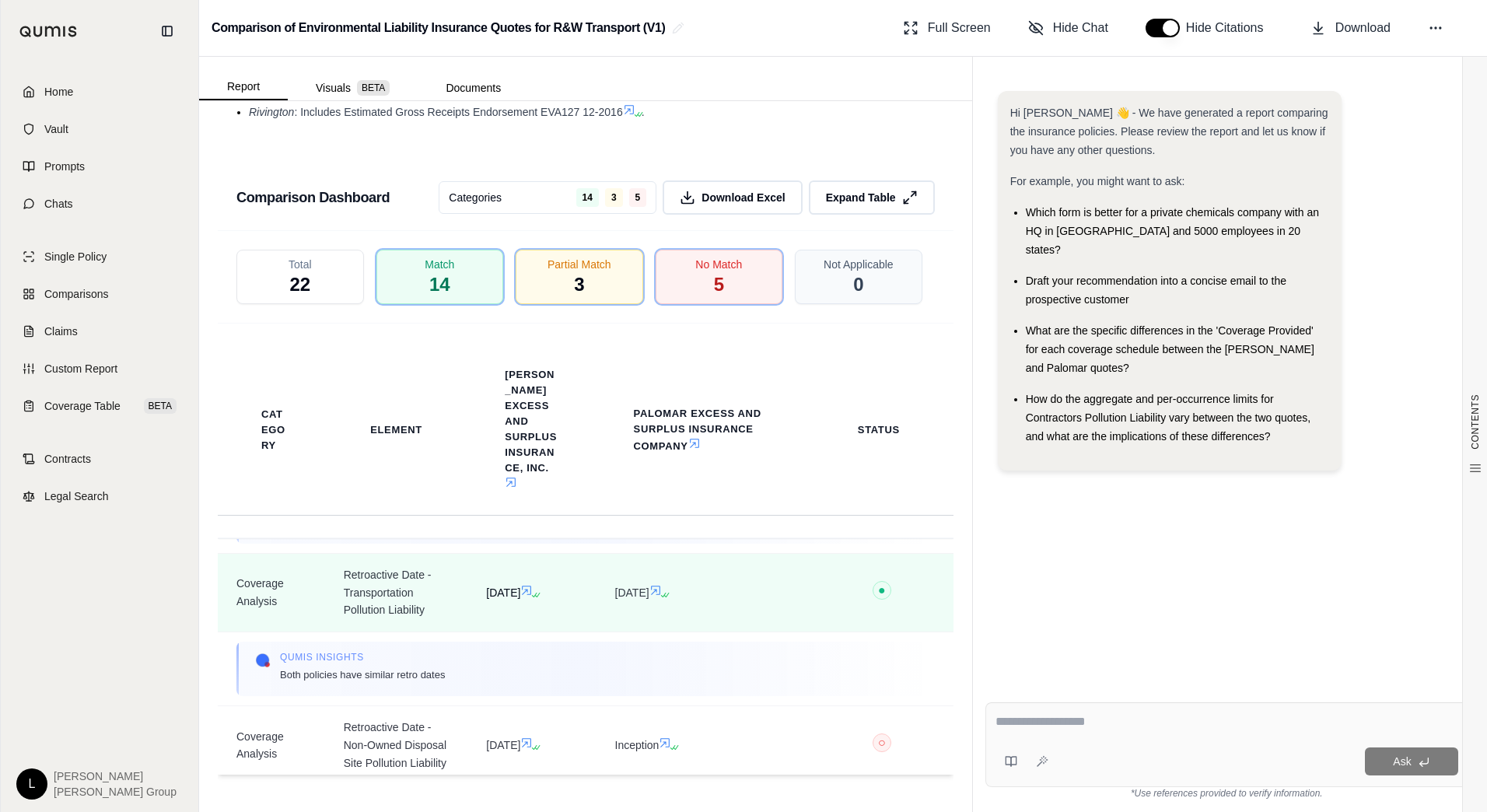
click at [532, 589] on icon at bounding box center [528, 590] width 9 height 9
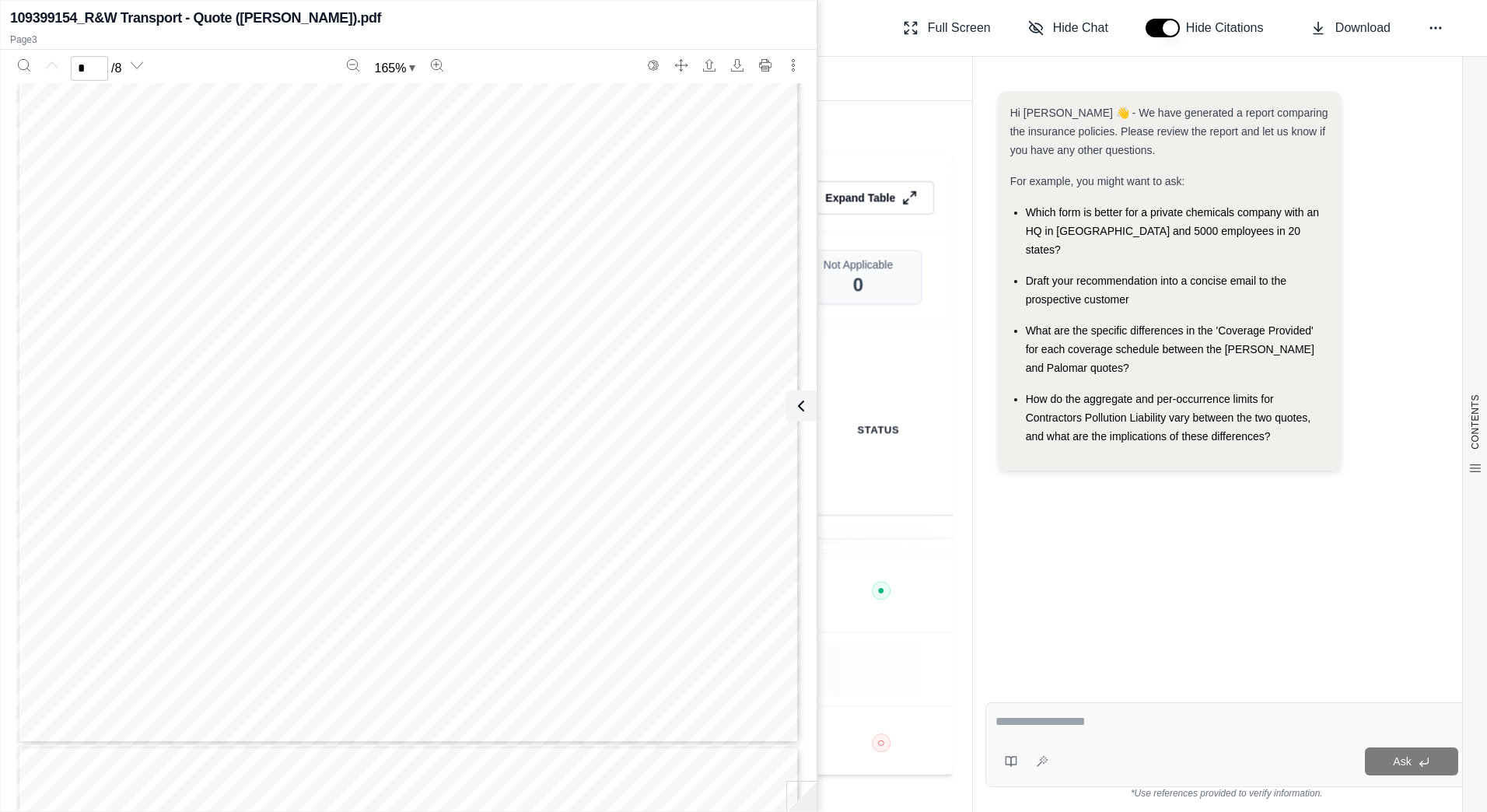
type input "*"
click at [803, 402] on icon at bounding box center [798, 406] width 18 height 18
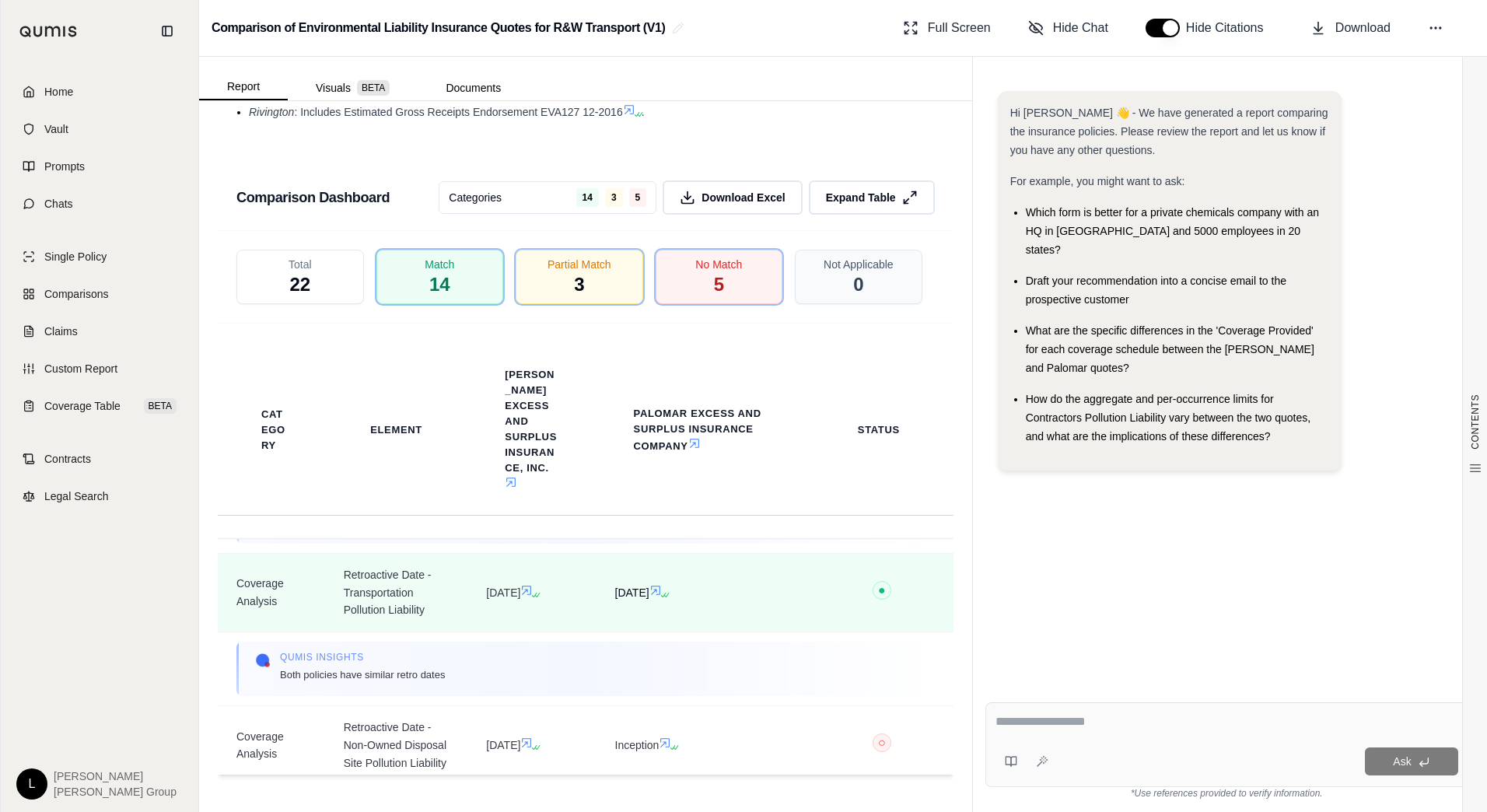
click at [660, 591] on icon at bounding box center [655, 590] width 9 height 9
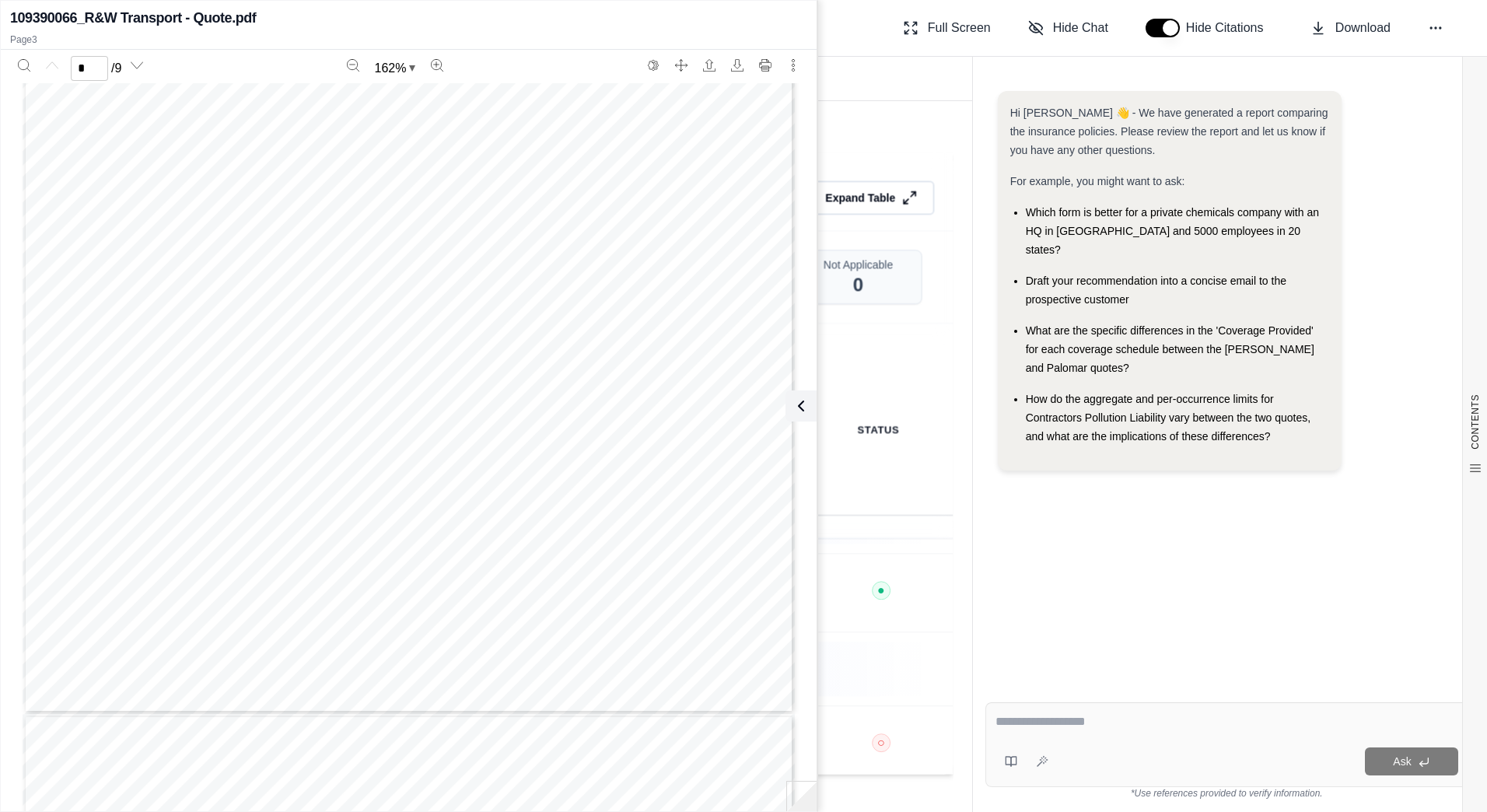
type input "*"
click at [808, 411] on button at bounding box center [798, 406] width 31 height 31
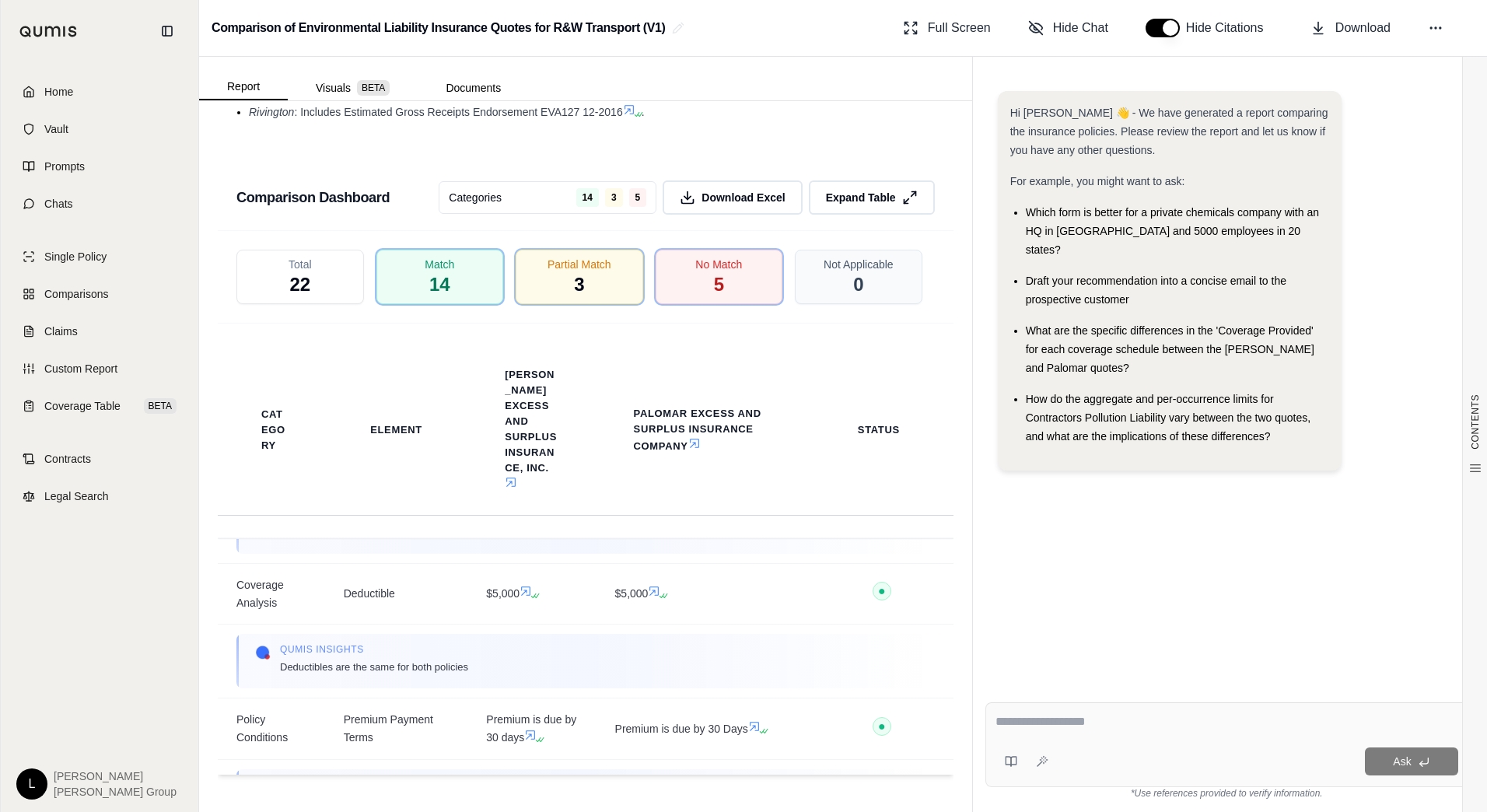
scroll to position [1244, 0]
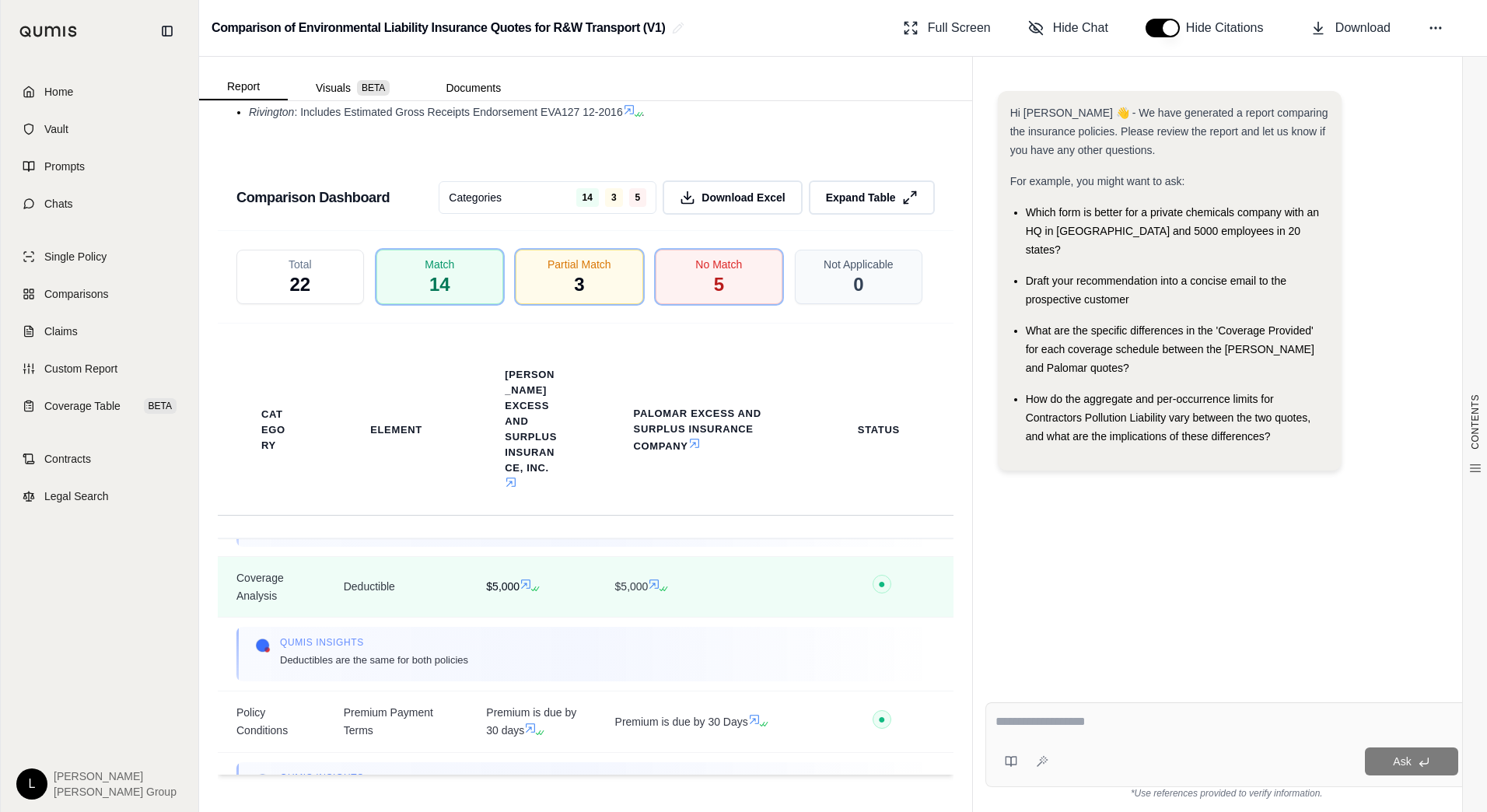
click at [522, 588] on icon at bounding box center [526, 584] width 9 height 9
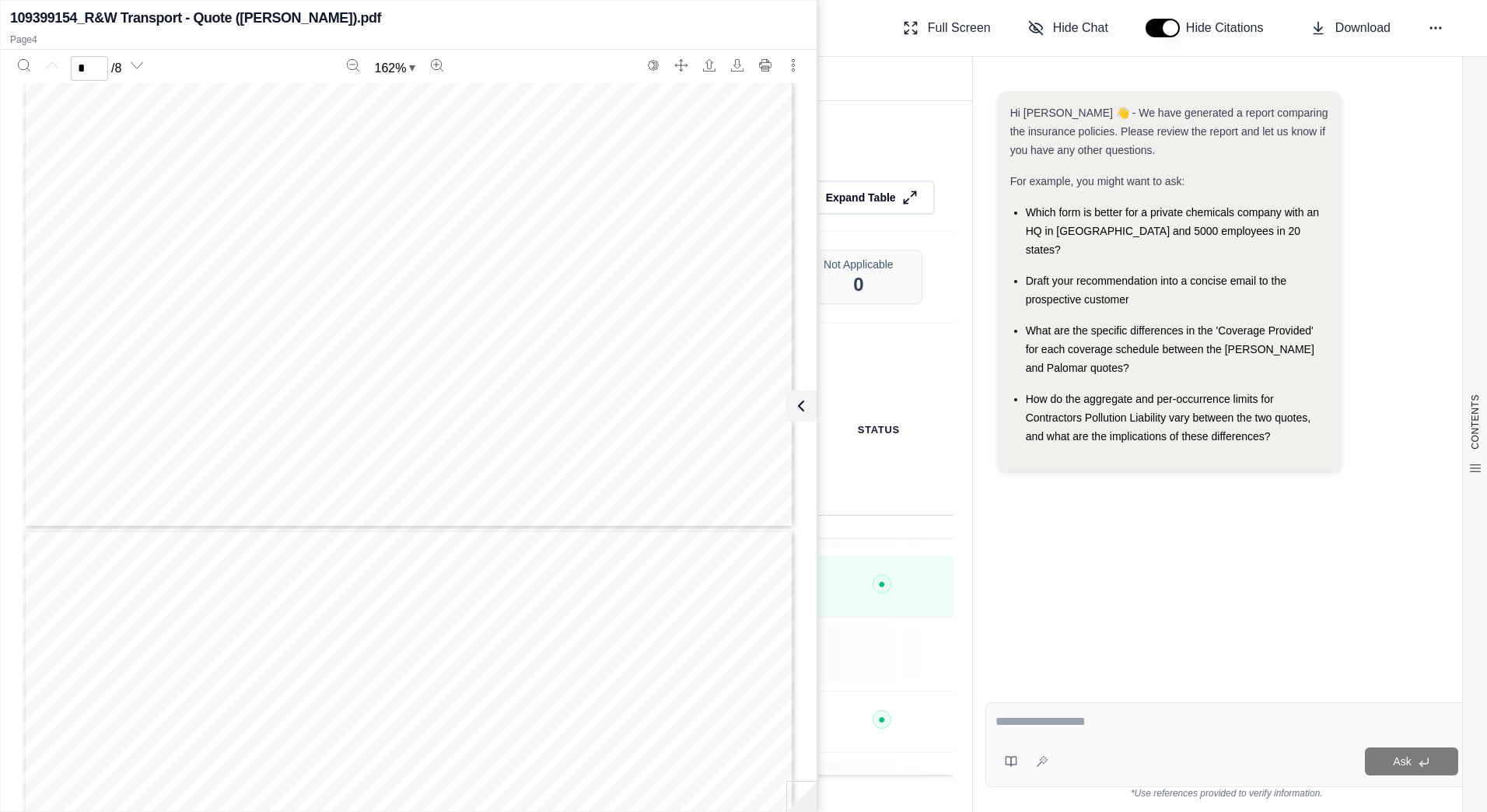
type input "*"
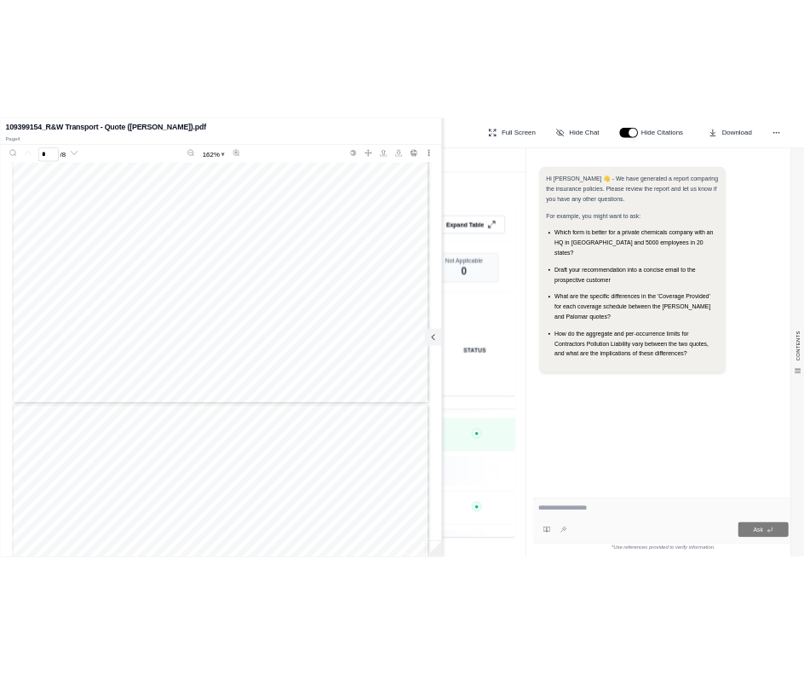
scroll to position [3285, 0]
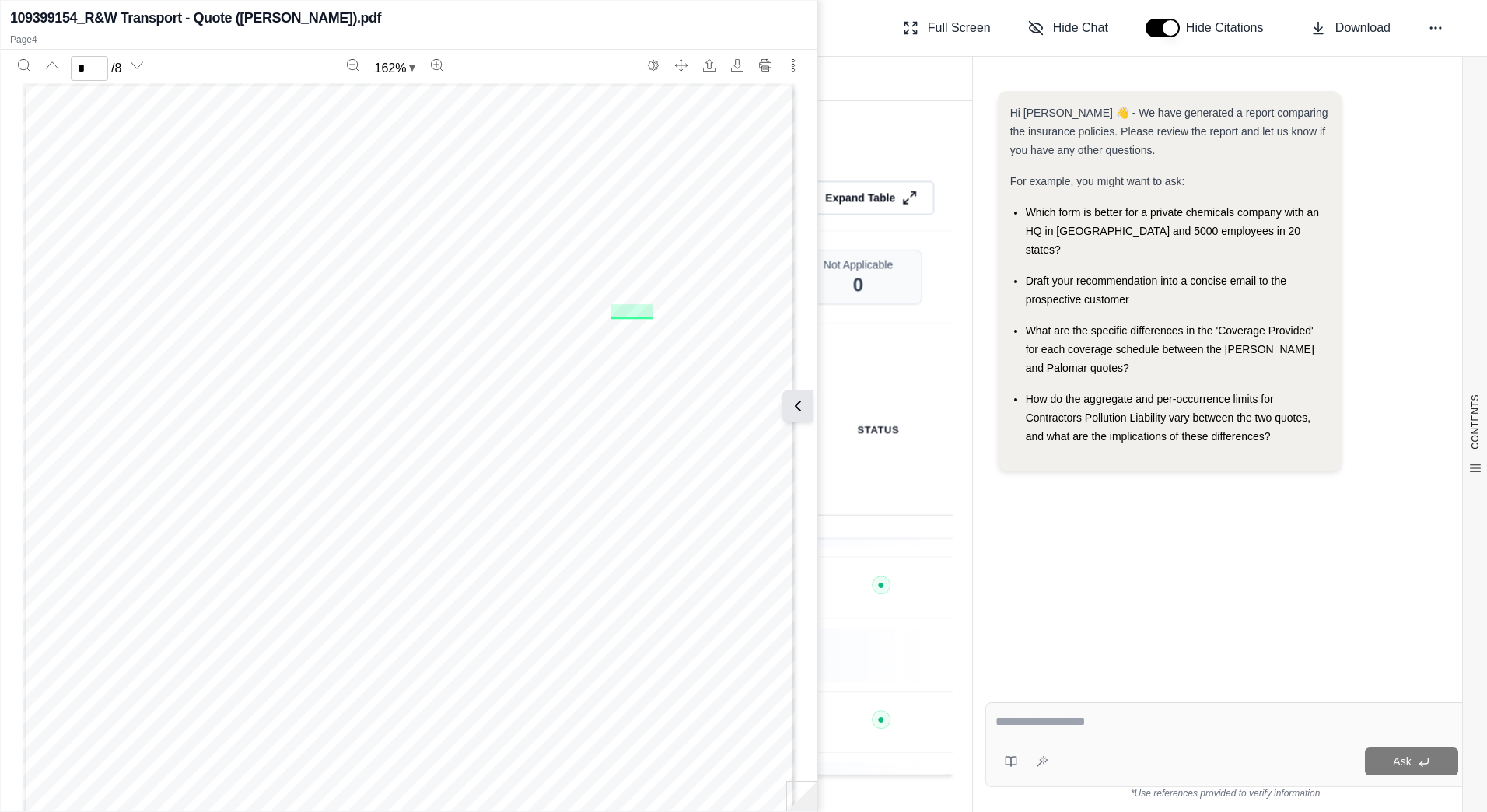
click at [806, 412] on icon at bounding box center [798, 406] width 18 height 18
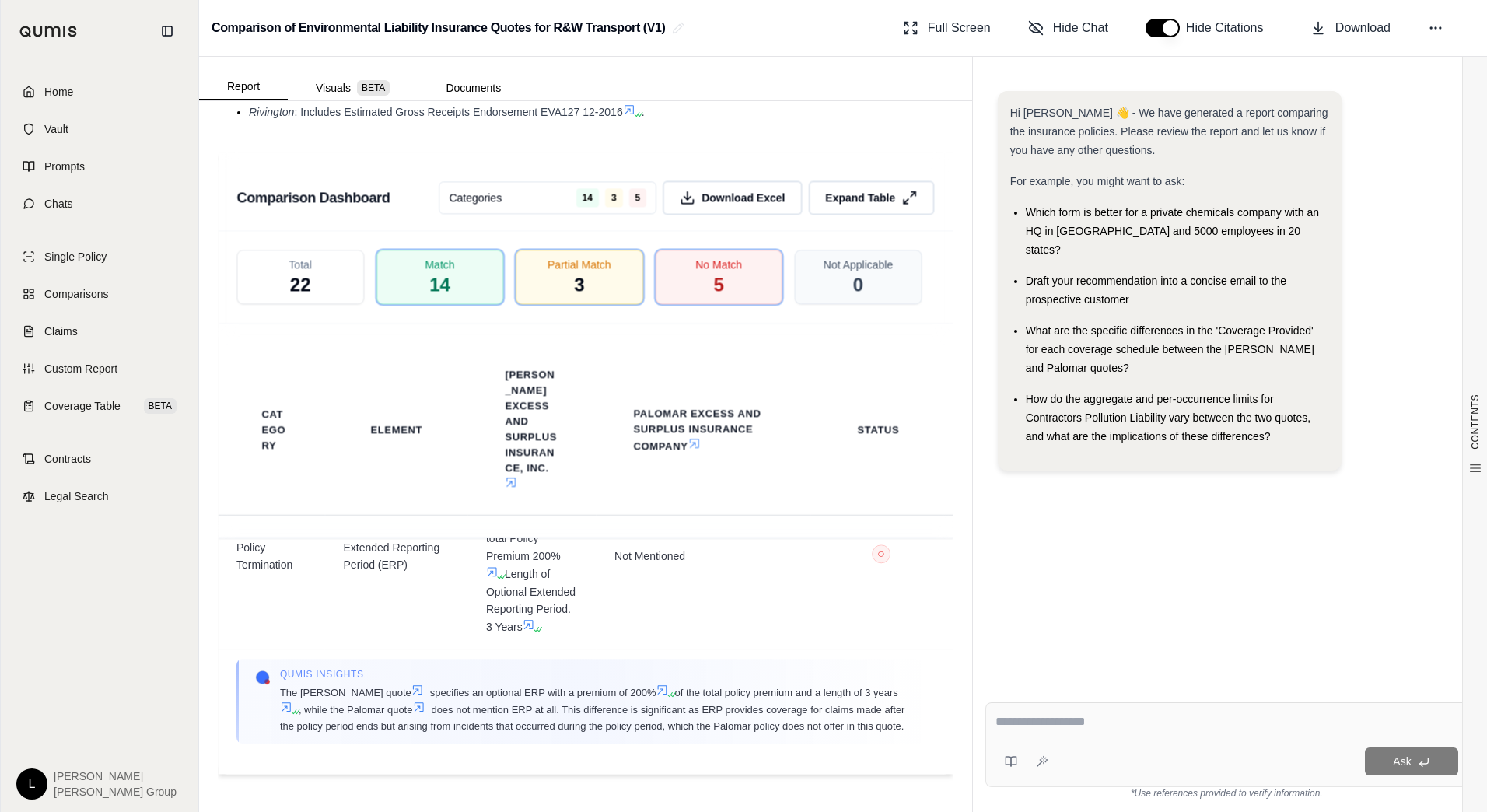
scroll to position [2646, 0]
